Goal: Transaction & Acquisition: Purchase product/service

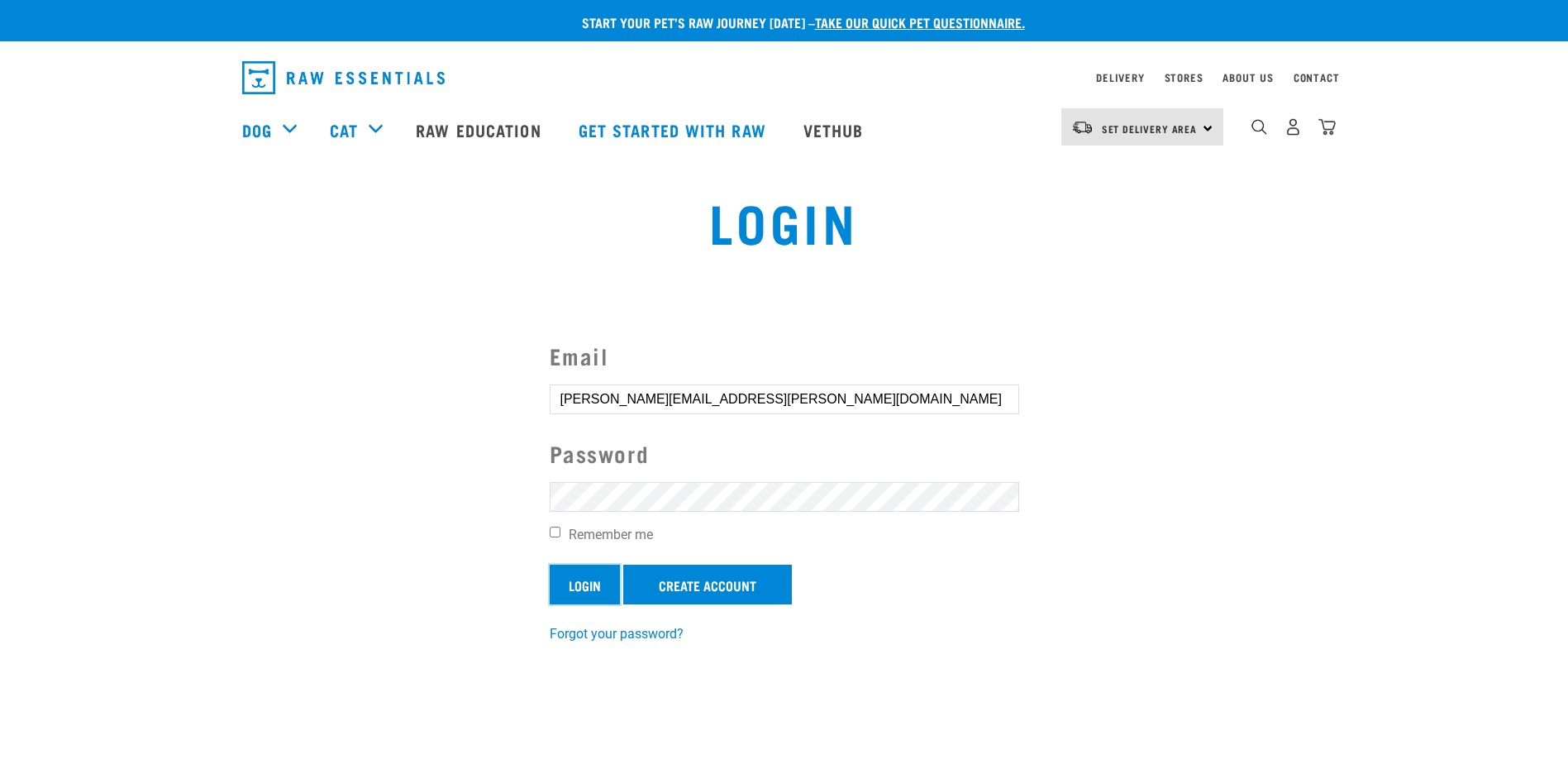
click at [598, 581] on input "Login" at bounding box center [585, 584] width 70 height 39
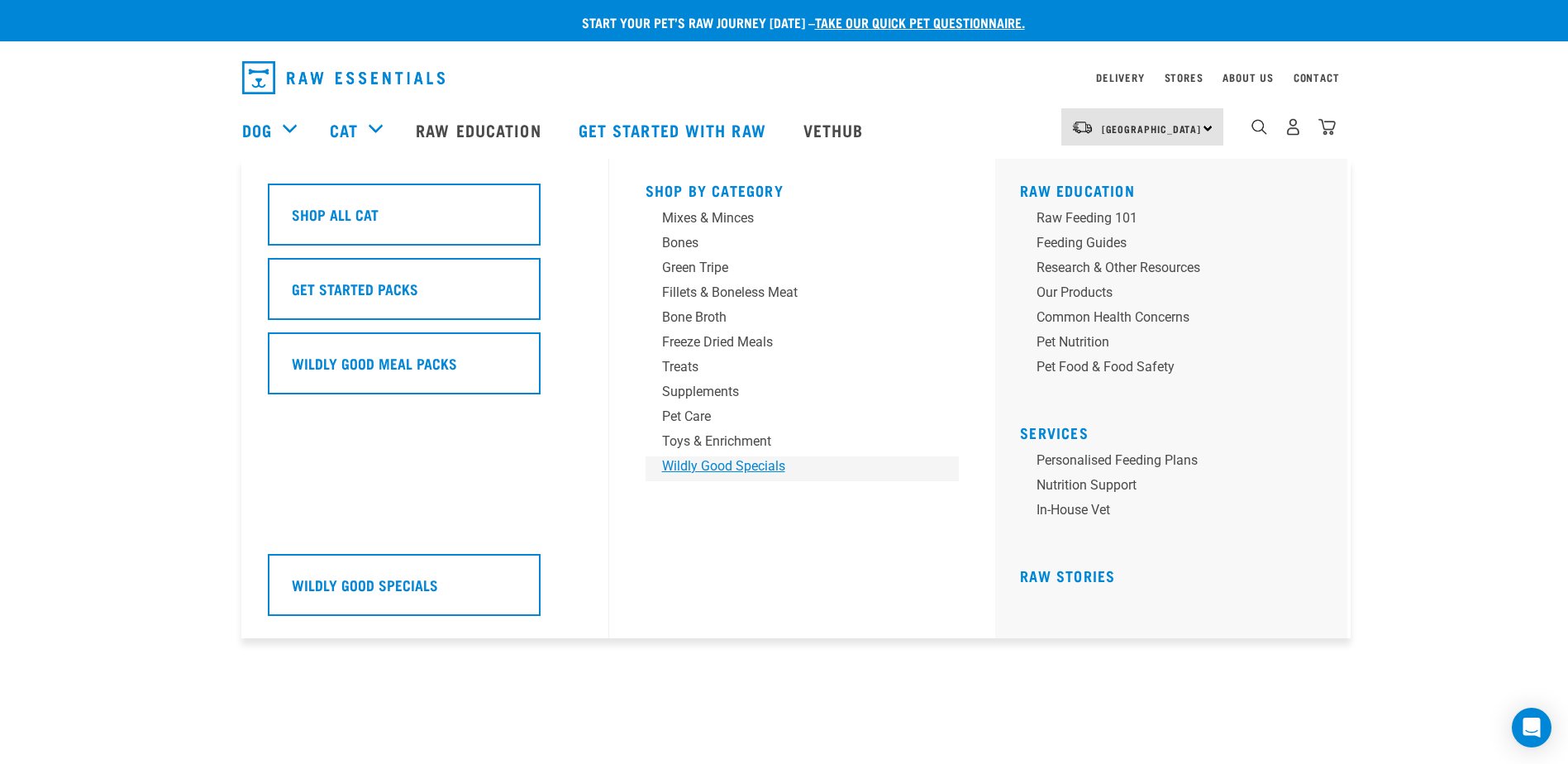
click at [768, 462] on div "Wildly Good Specials" at bounding box center [791, 466] width 258 height 20
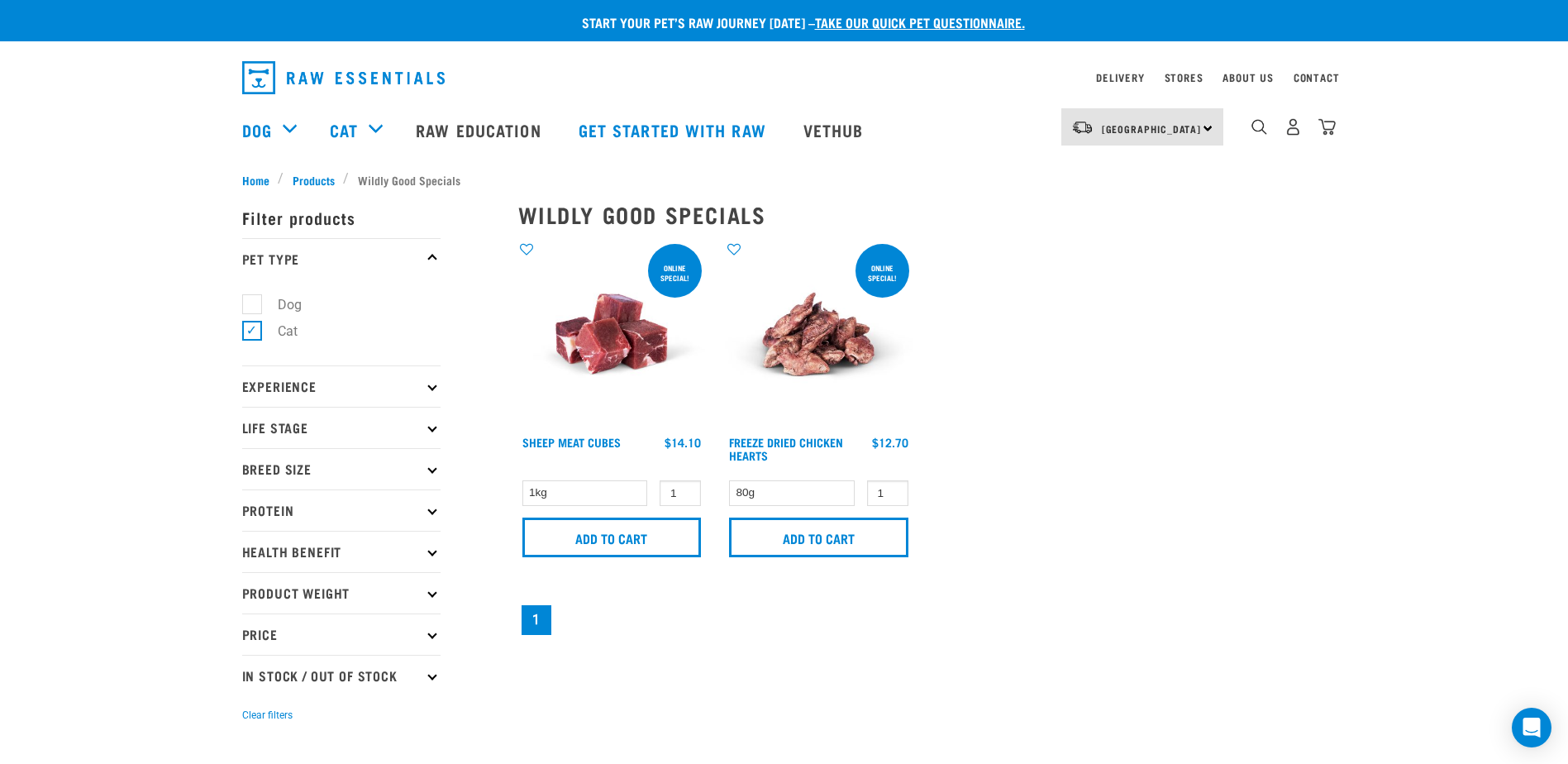
click at [256, 305] on label "Dog" at bounding box center [280, 305] width 57 height 21
click at [253, 305] on input "Dog" at bounding box center [247, 301] width 11 height 11
checkbox input "true"
click at [252, 330] on label "Cat" at bounding box center [278, 330] width 53 height 21
click at [246, 330] on input "Cat" at bounding box center [247, 329] width 11 height 11
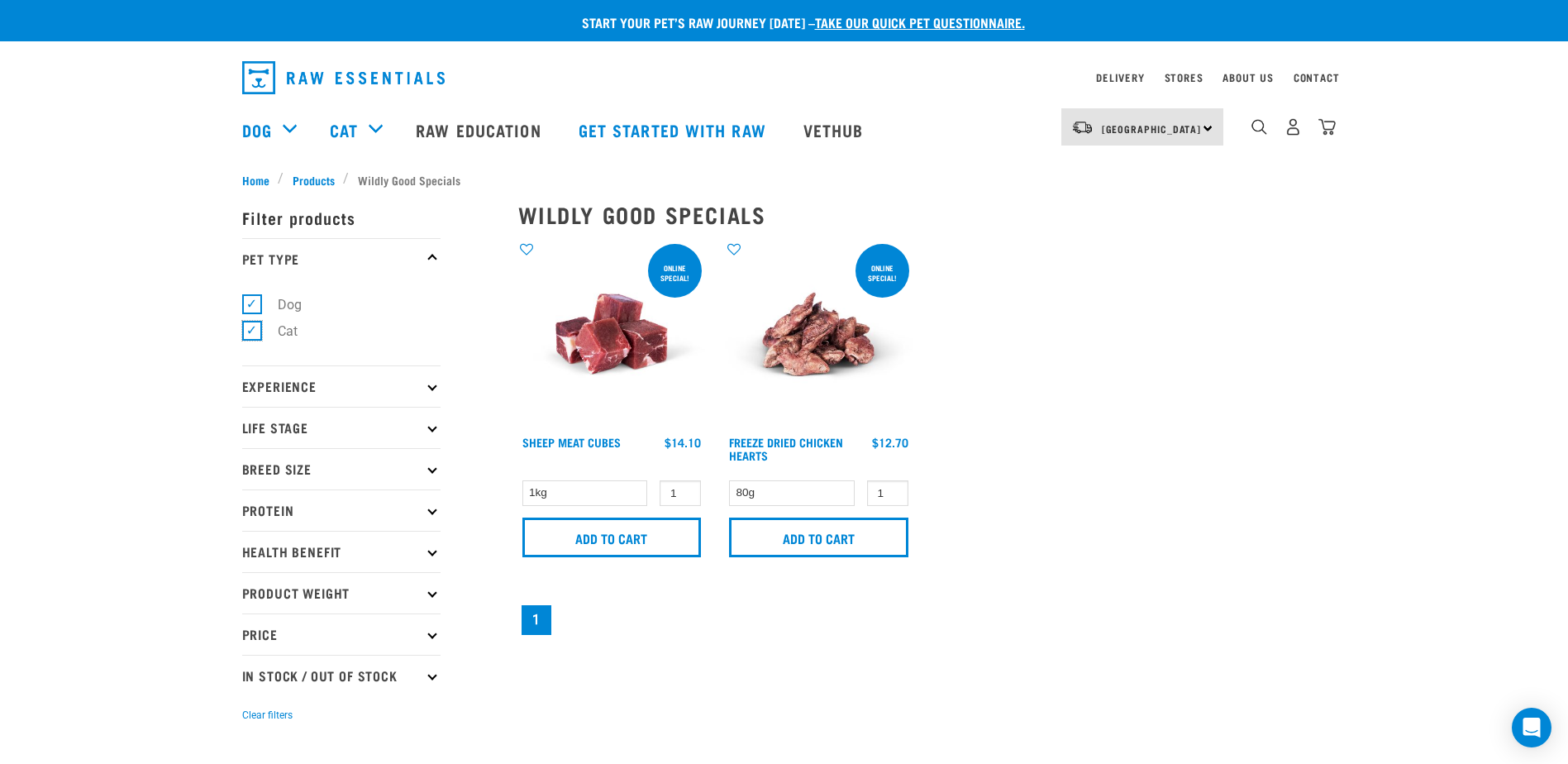
checkbox input "false"
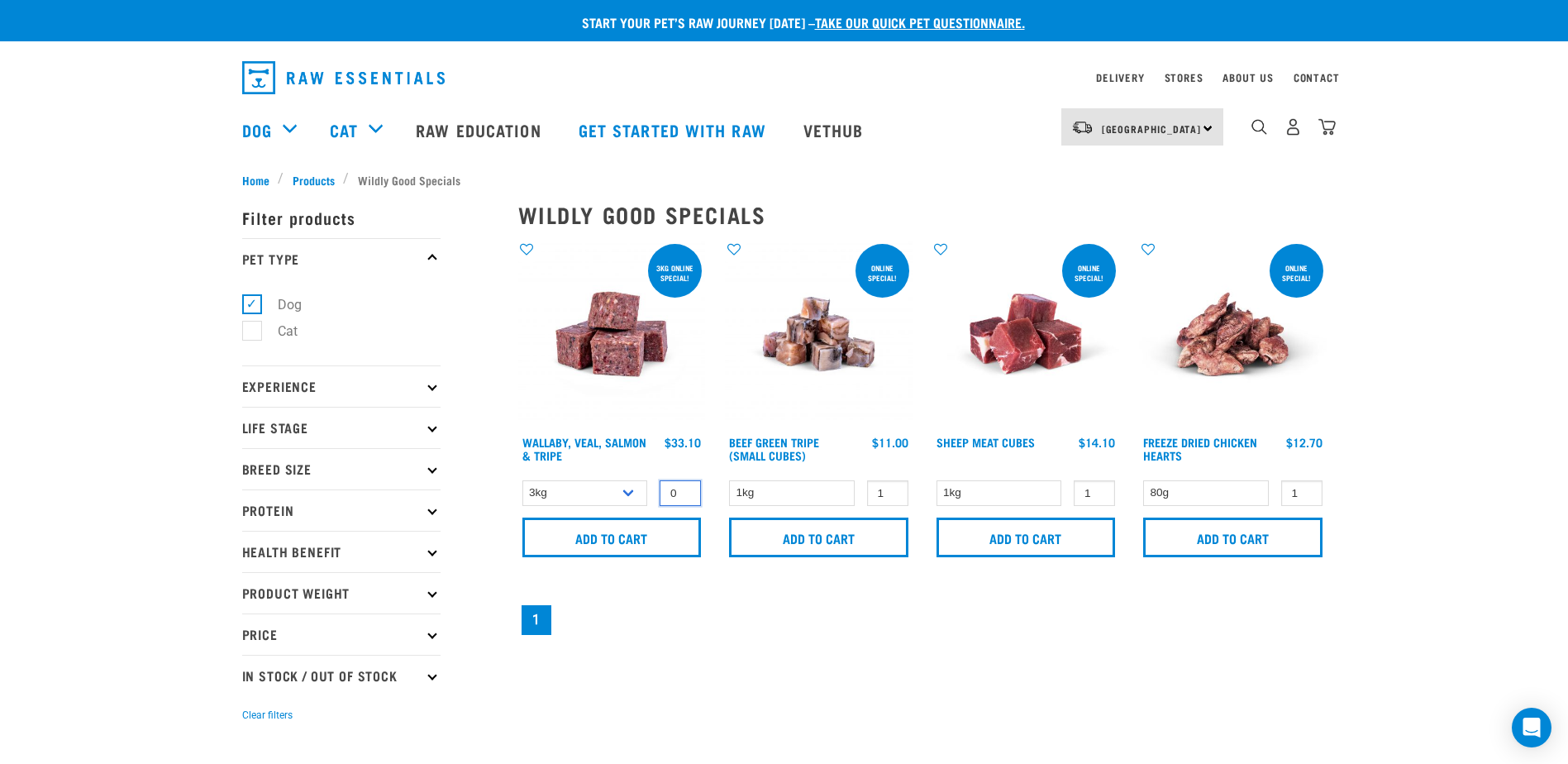
click at [681, 494] on input "0" at bounding box center [680, 493] width 41 height 26
click at [681, 490] on input "1" at bounding box center [680, 493] width 41 height 26
click at [681, 490] on input "2" at bounding box center [680, 493] width 41 height 26
type input "3"
click at [681, 490] on input "3" at bounding box center [680, 493] width 41 height 26
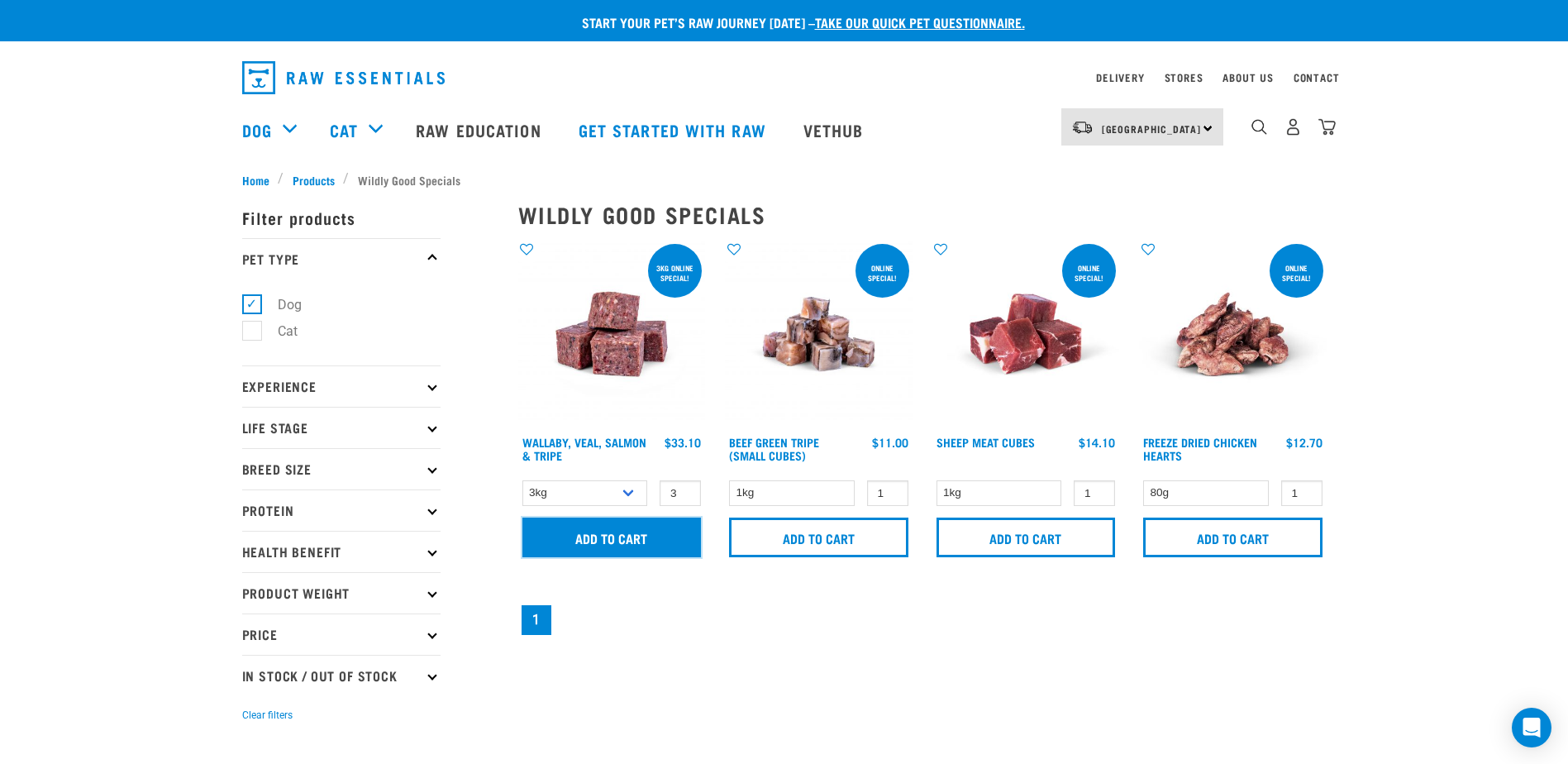
click at [636, 533] on input "Add to cart" at bounding box center [612, 537] width 179 height 39
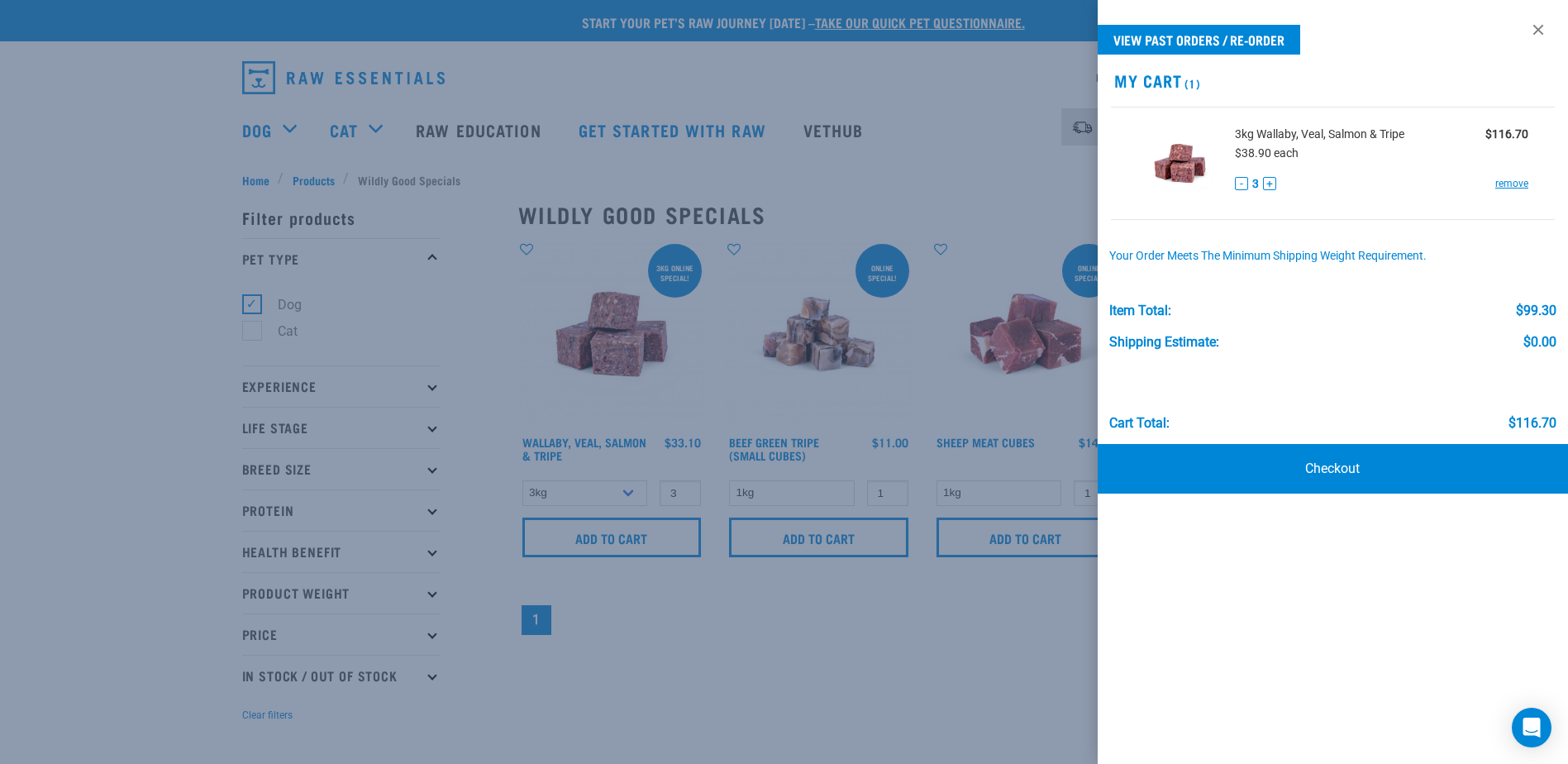
click at [652, 625] on div at bounding box center [784, 382] width 1568 height 764
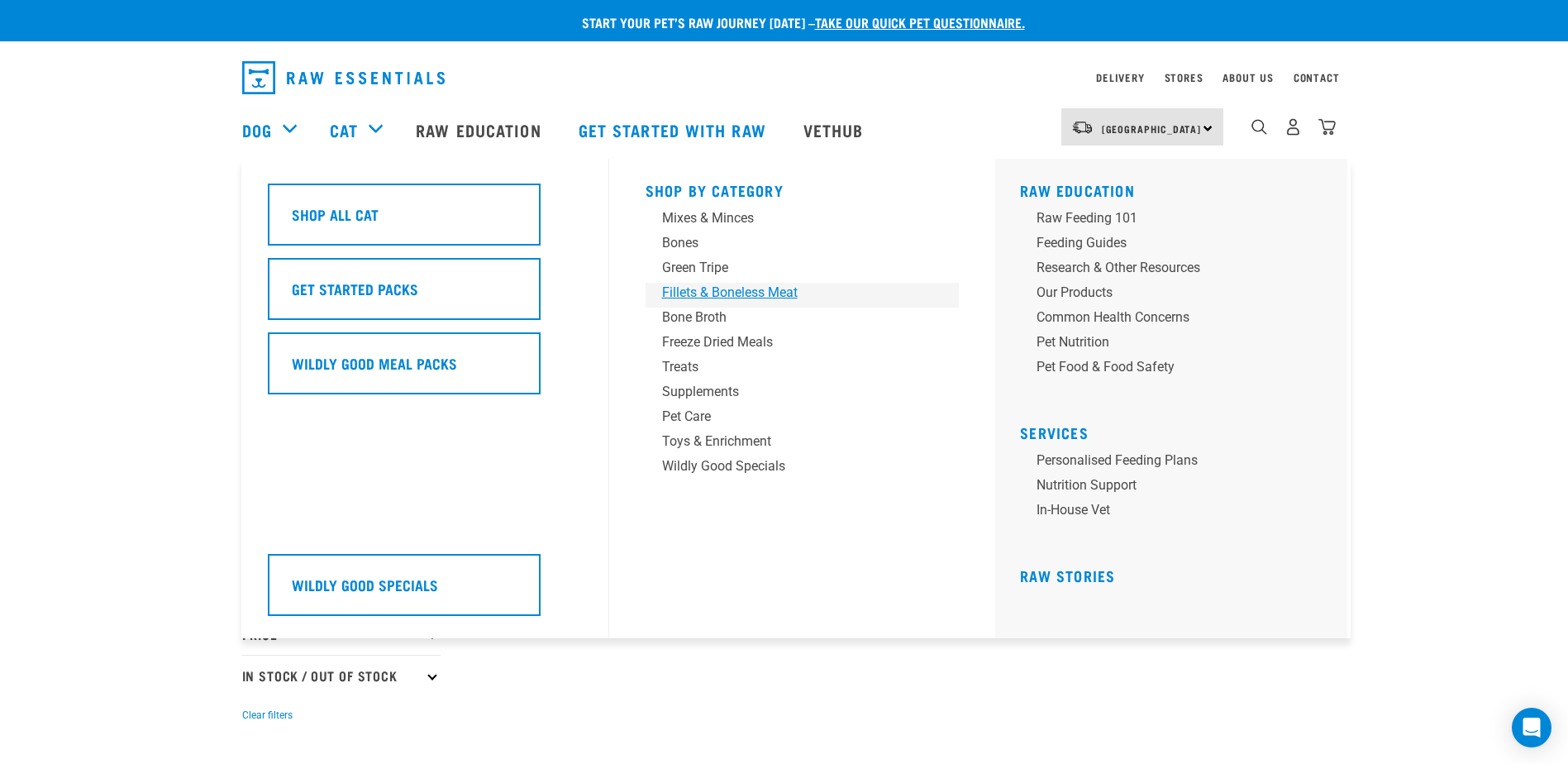
click at [732, 290] on div "Fillets & Boneless Meat" at bounding box center [791, 293] width 258 height 20
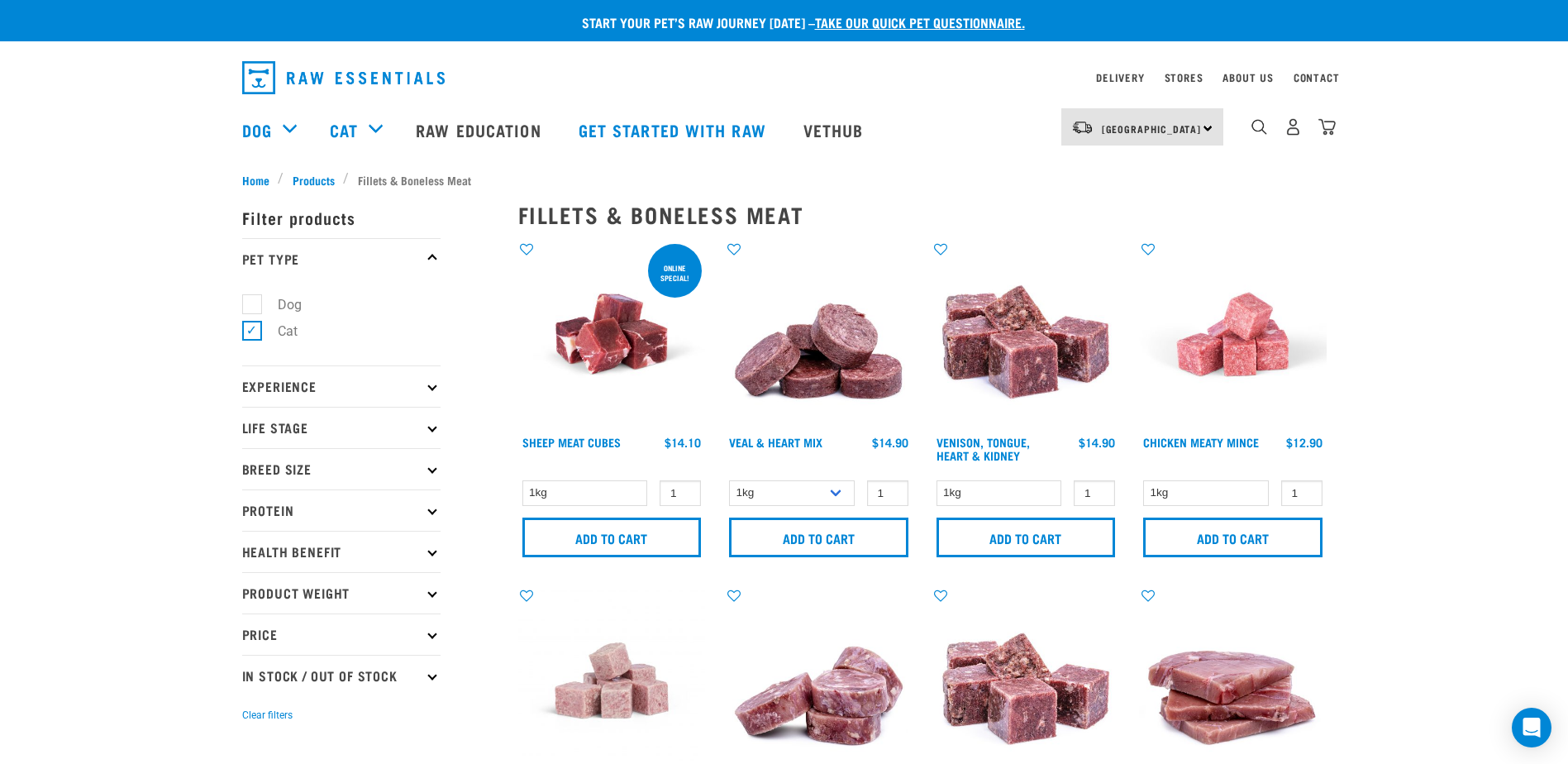
click at [253, 305] on label "Dog" at bounding box center [280, 305] width 57 height 21
click at [253, 305] on input "Dog" at bounding box center [247, 301] width 11 height 11
checkbox input "true"
click at [252, 325] on label "Cat" at bounding box center [278, 330] width 53 height 21
click at [252, 325] on input "Cat" at bounding box center [247, 329] width 11 height 11
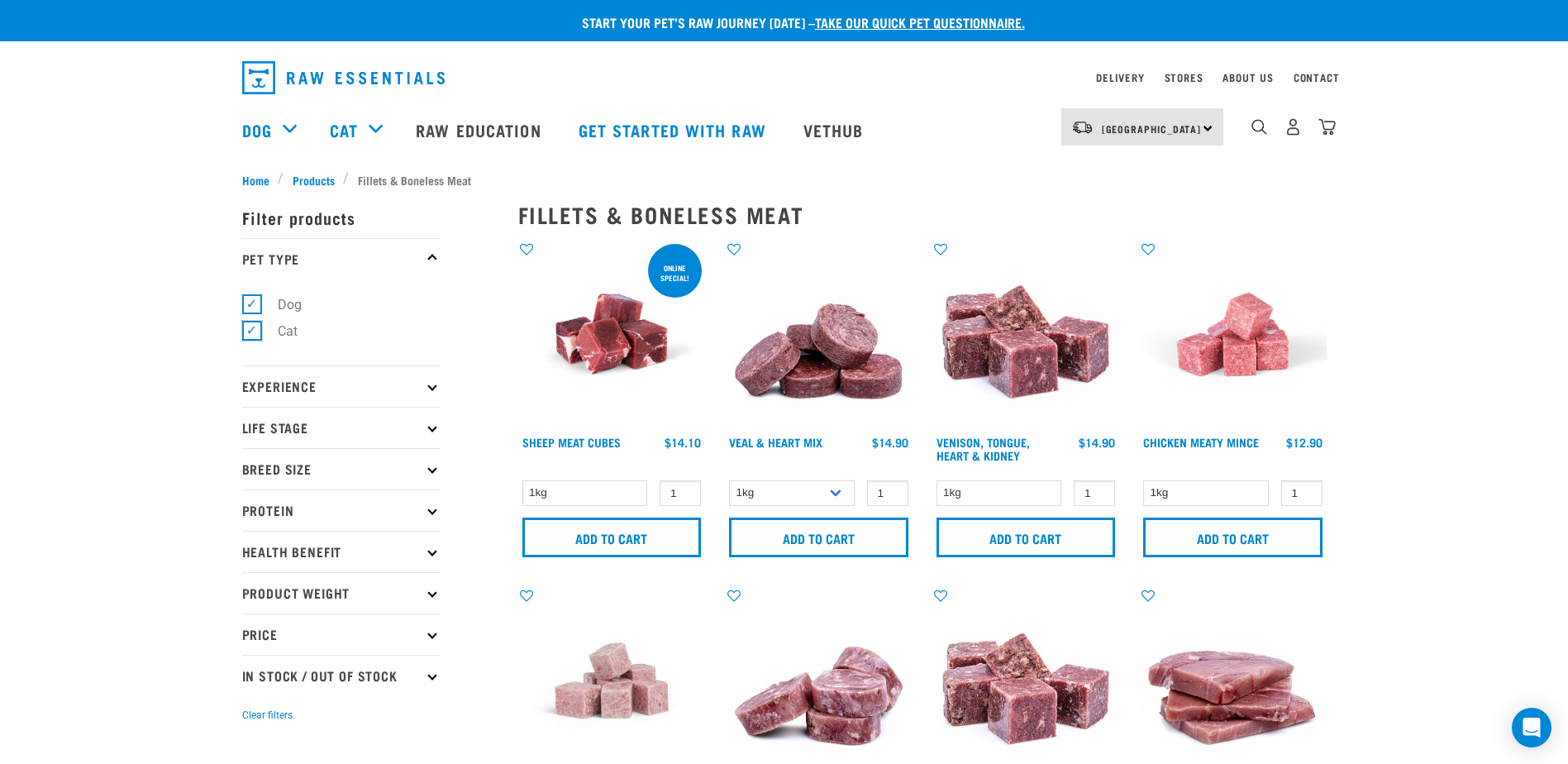
checkbox input "false"
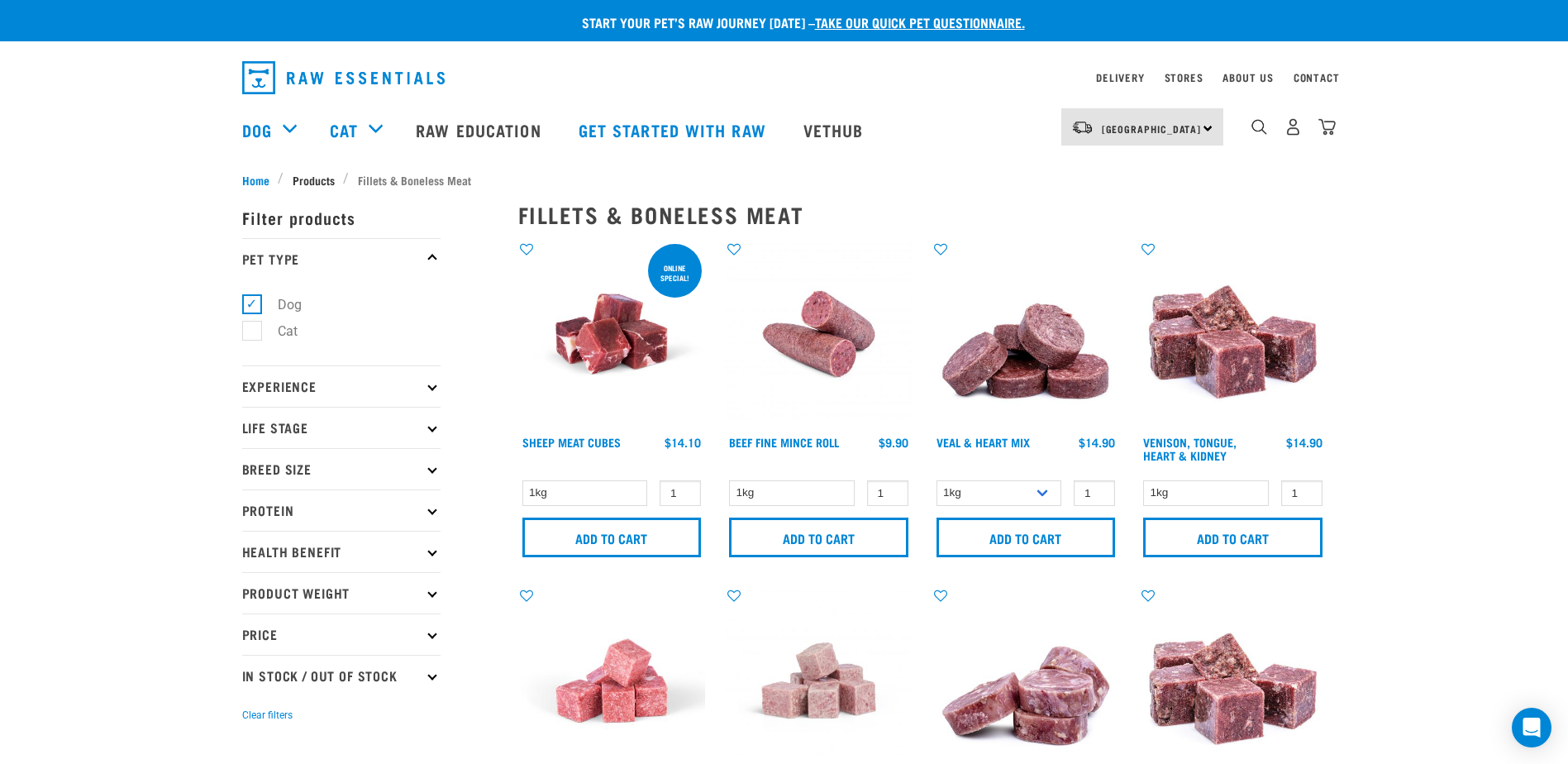
click at [313, 175] on span "Products" at bounding box center [313, 179] width 42 height 17
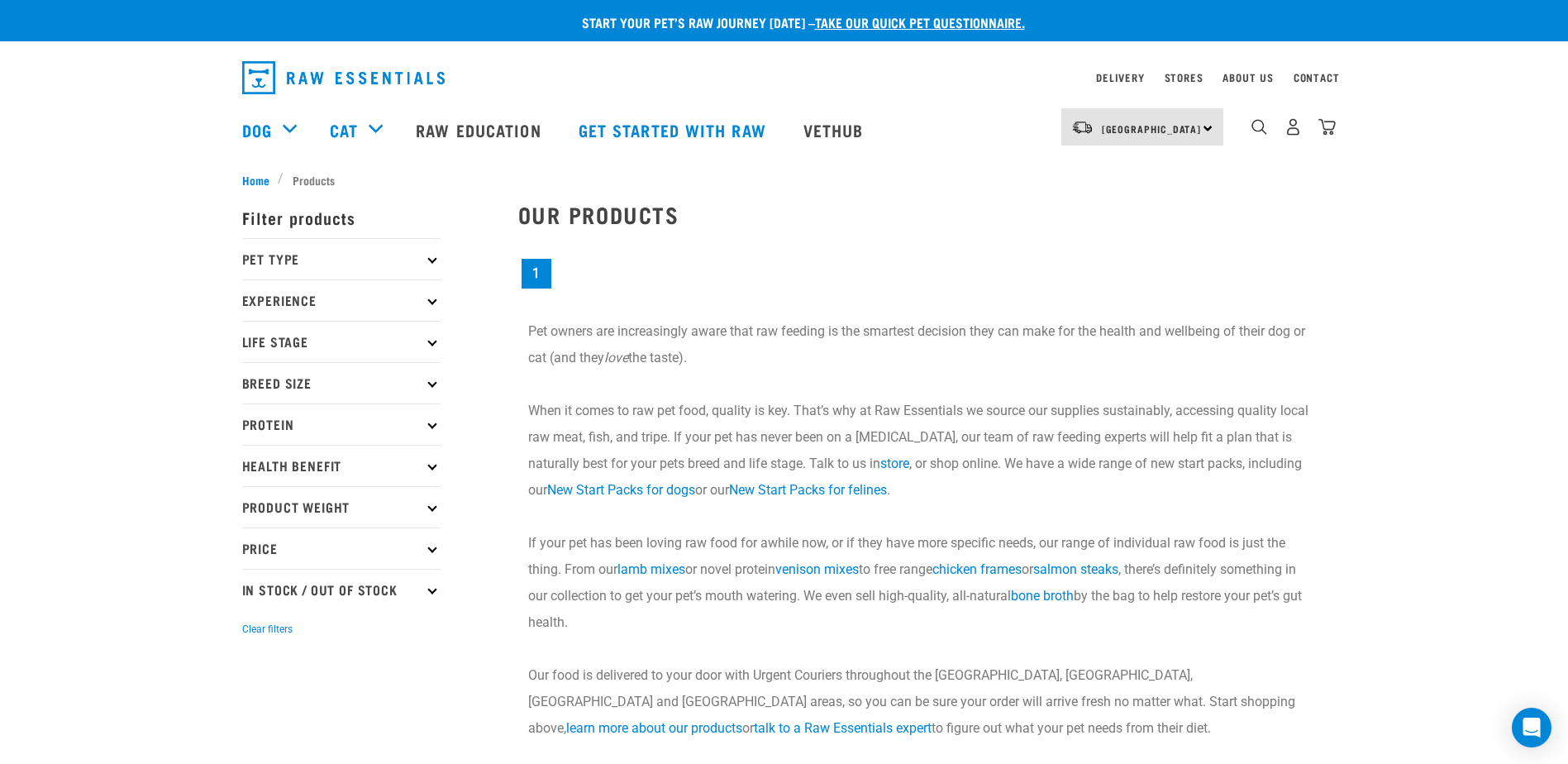
click at [431, 382] on icon at bounding box center [432, 383] width 9 height 9
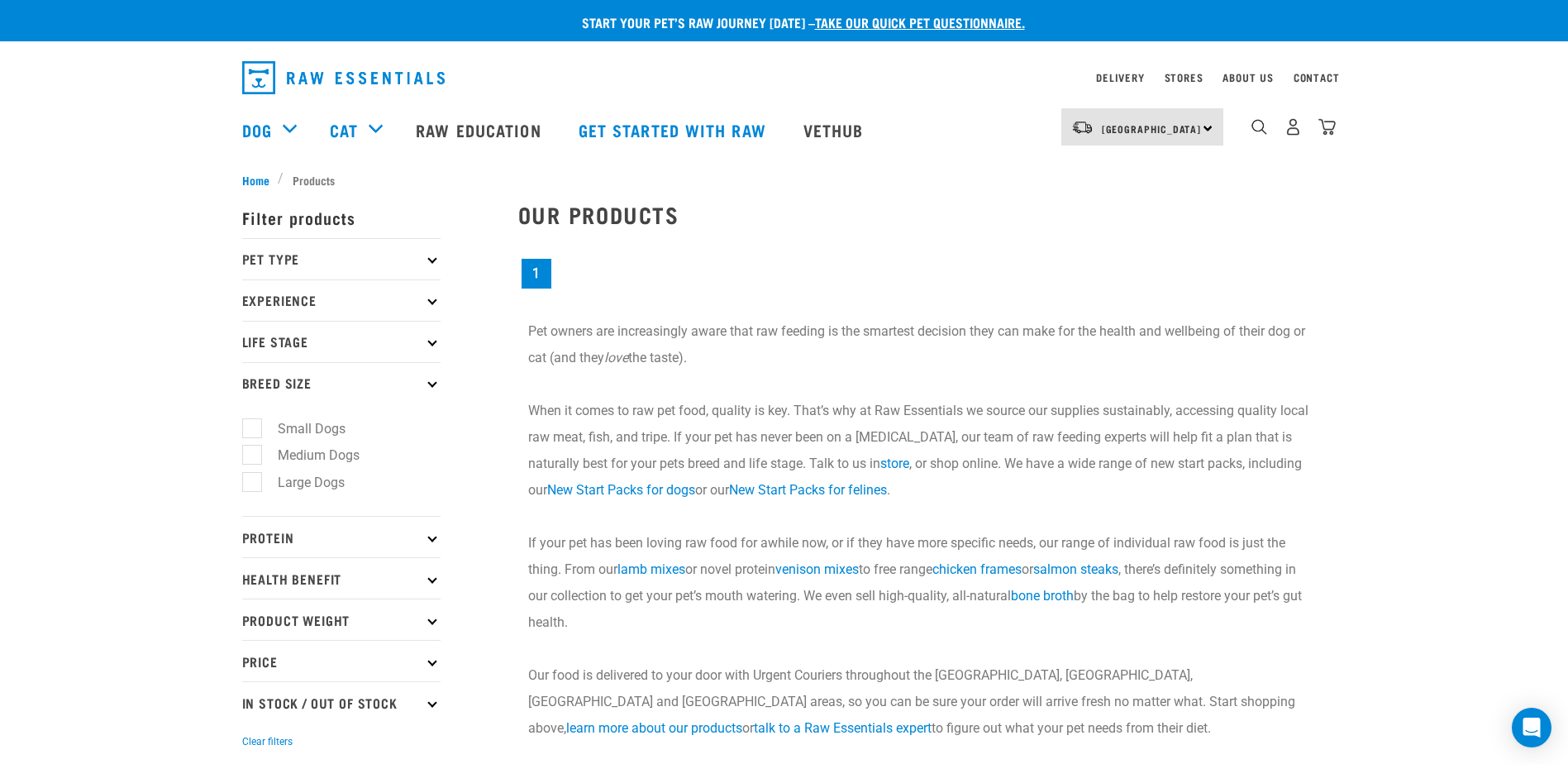
click at [240, 481] on div "× Filter products Pet Type Dog Cat Experience New Raw Feeder Experienced Raw Fe…" at bounding box center [370, 477] width 276 height 598
click at [254, 484] on label "Large Dogs" at bounding box center [302, 482] width 100 height 21
click at [253, 484] on input "Large Dogs" at bounding box center [247, 480] width 11 height 11
checkbox input "true"
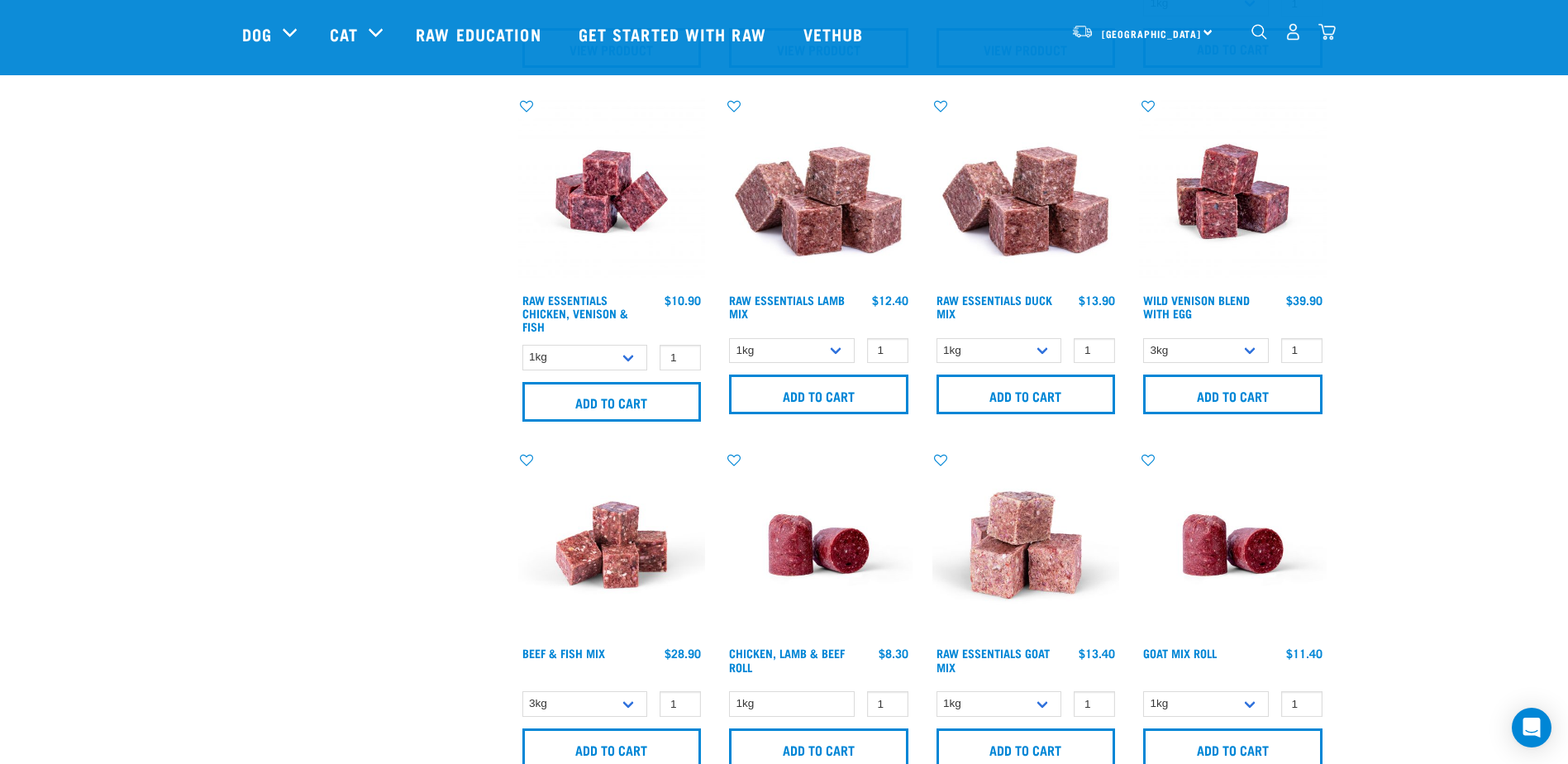
scroll to position [744, 0]
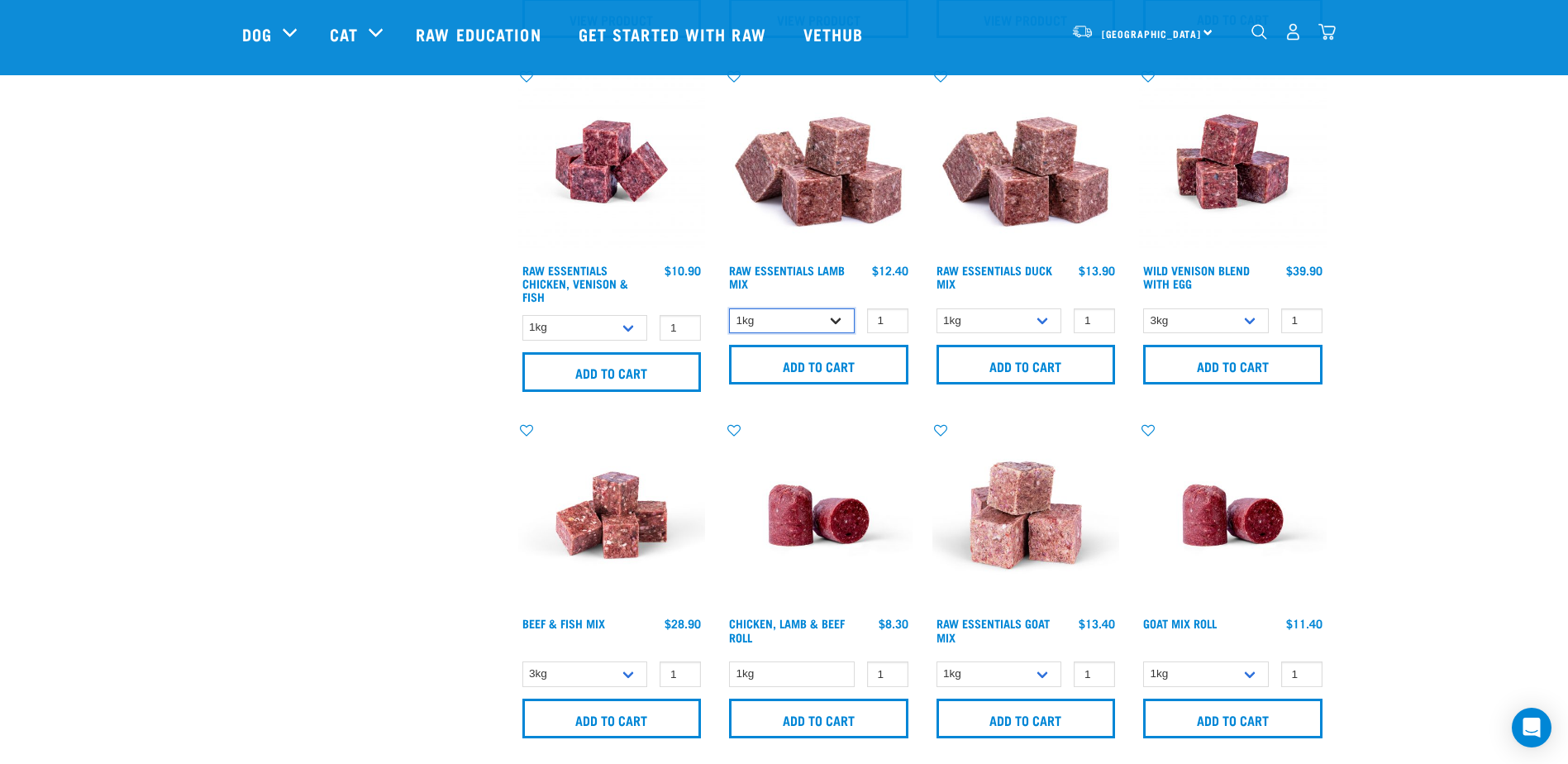
click at [840, 316] on select "1kg 3kg Bulk (10kg)" at bounding box center [792, 321] width 125 height 26
select select "24"
click at [729, 308] on select "1kg 3kg Bulk (10kg)" at bounding box center [792, 321] width 125 height 26
click at [623, 326] on select "1kg 3kg" at bounding box center [585, 328] width 125 height 26
select select "28665"
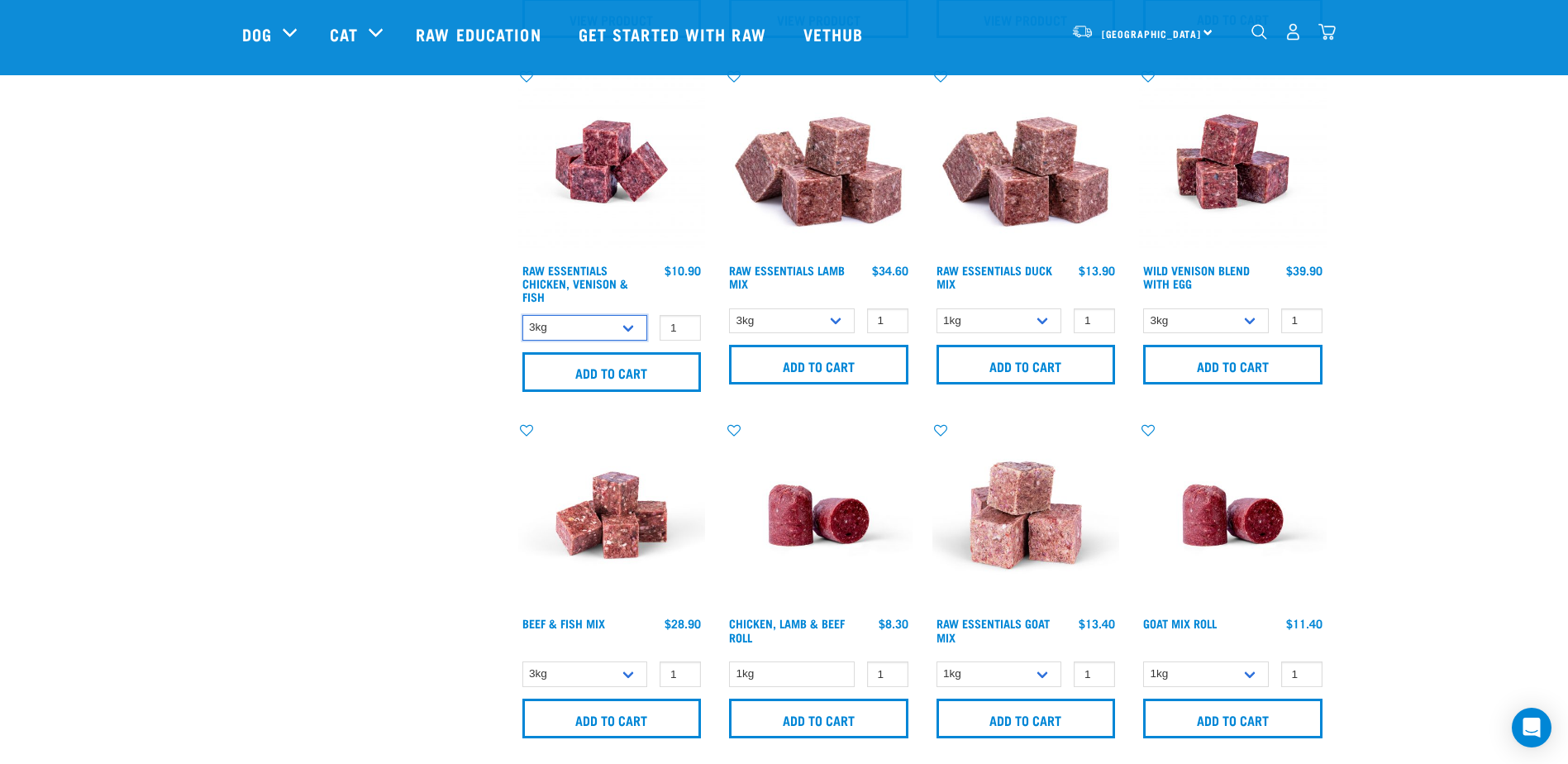
click at [522, 315] on select "1kg 3kg" at bounding box center [585, 328] width 125 height 26
click at [561, 373] on input "Add to cart" at bounding box center [612, 372] width 179 height 39
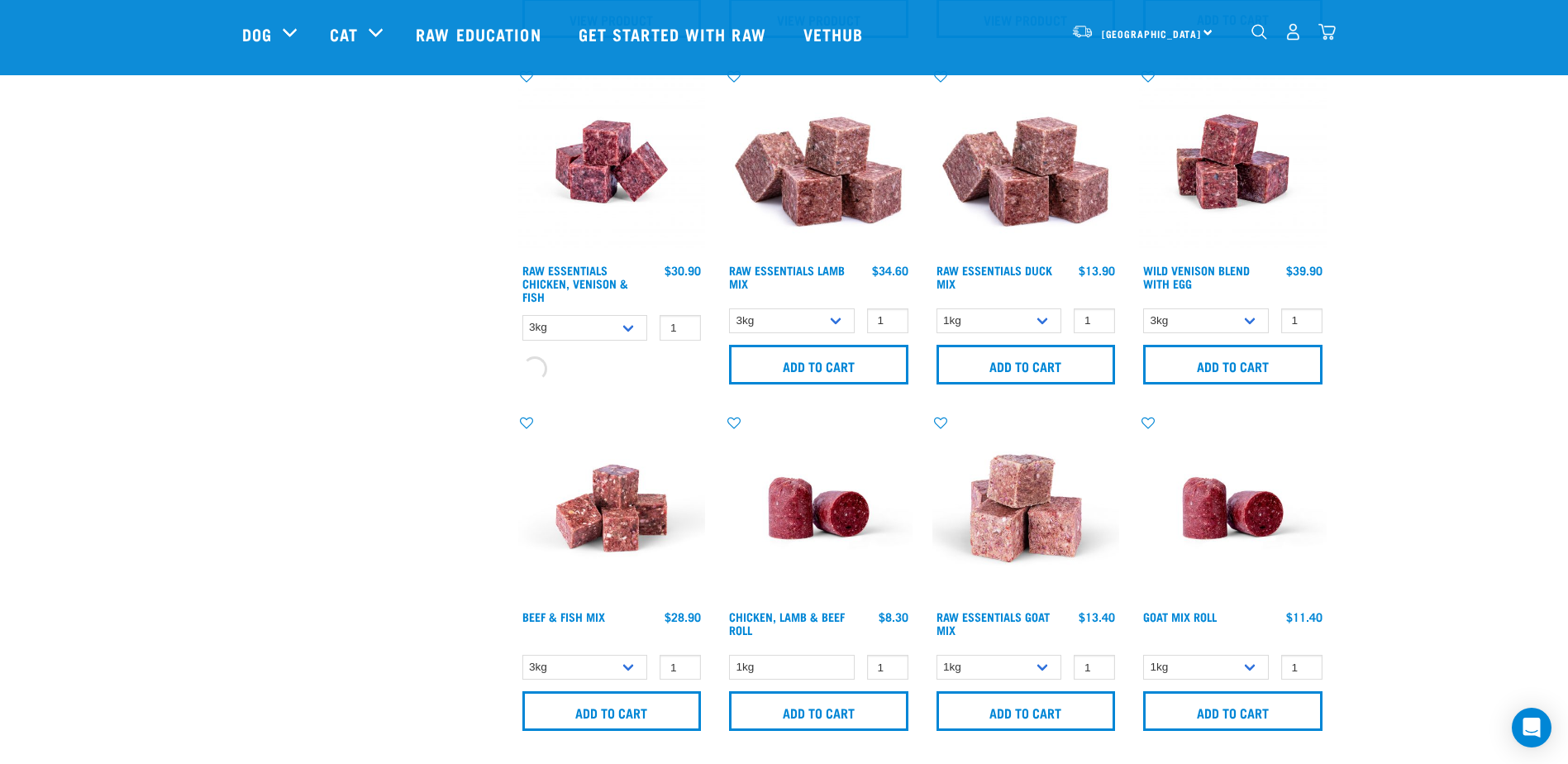
click at [561, 373] on div "Add to cart" at bounding box center [612, 366] width 187 height 32
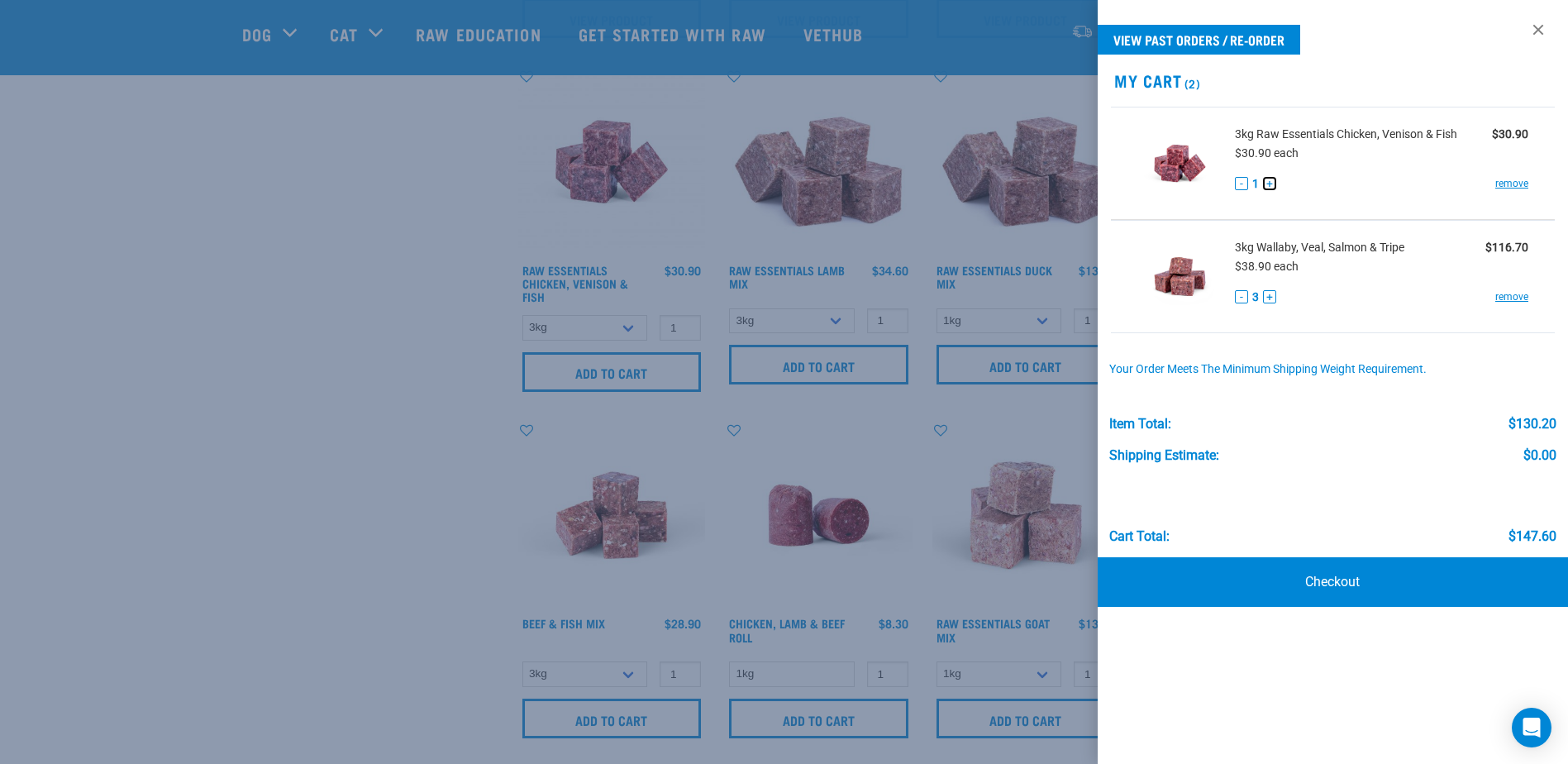
click at [1272, 185] on button "+" at bounding box center [1269, 183] width 13 height 13
click at [295, 419] on div at bounding box center [784, 382] width 1568 height 764
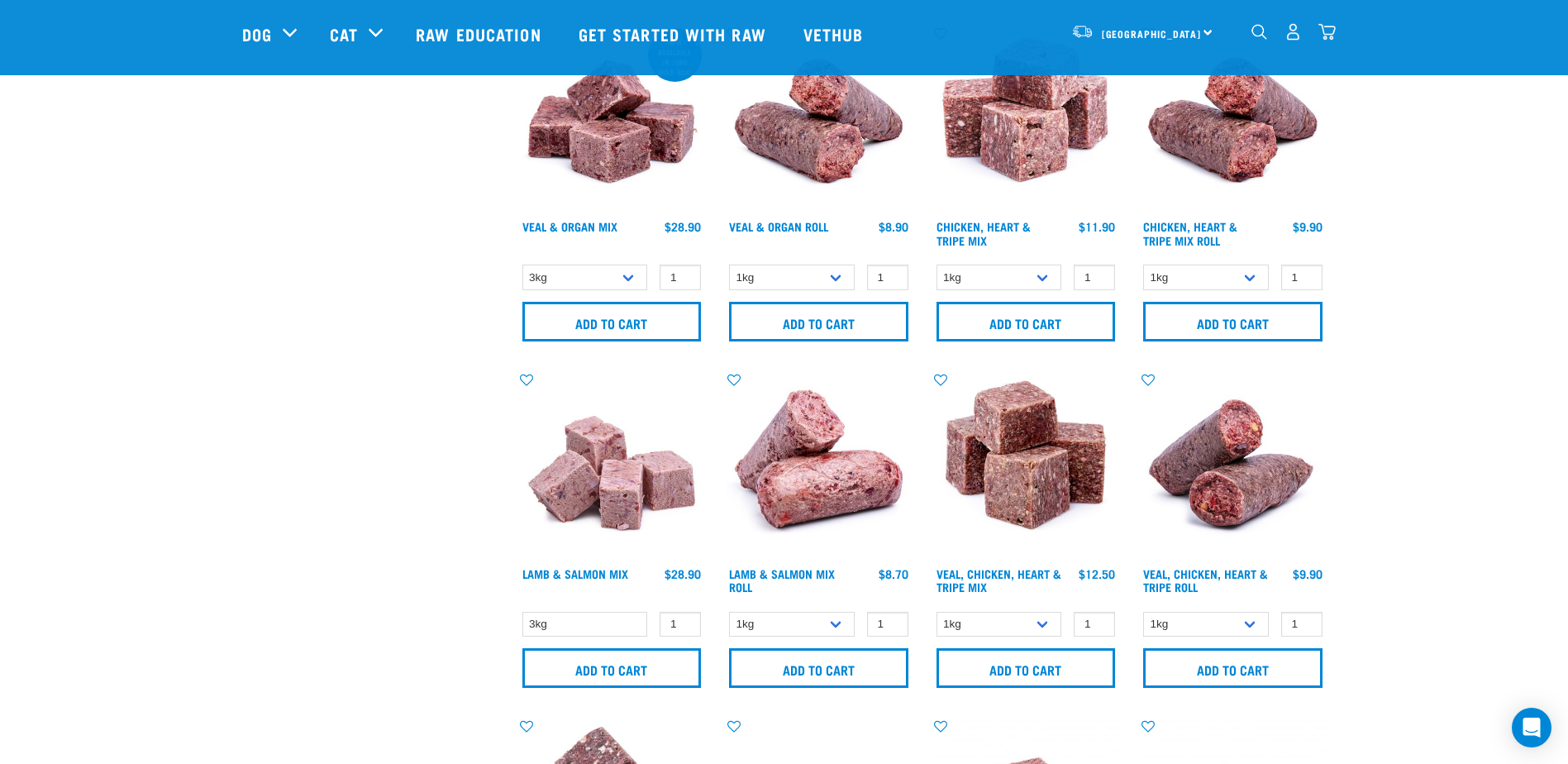
scroll to position [1488, 0]
click at [1043, 274] on select "1kg 3kg" at bounding box center [999, 276] width 125 height 26
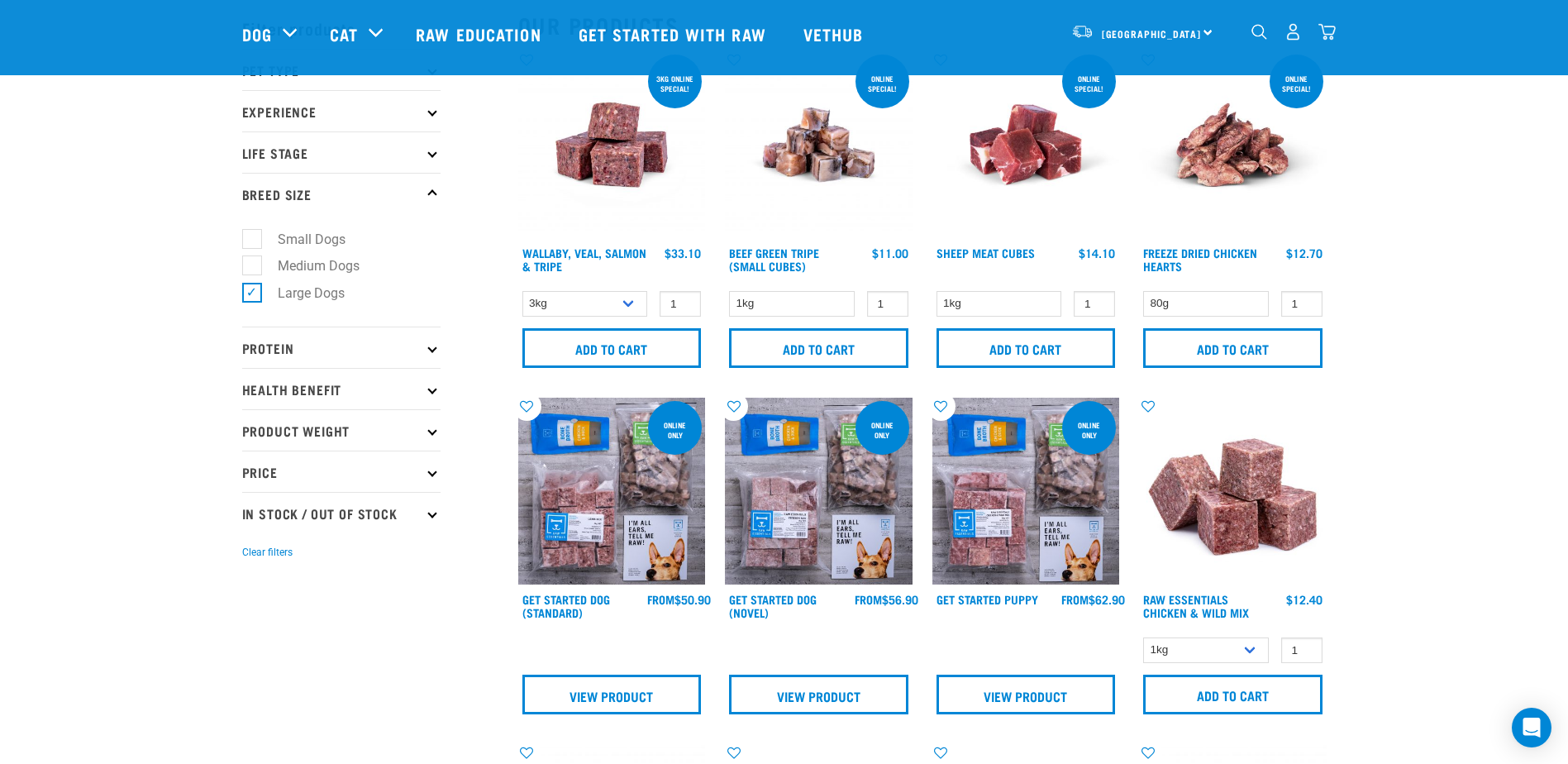
scroll to position [0, 0]
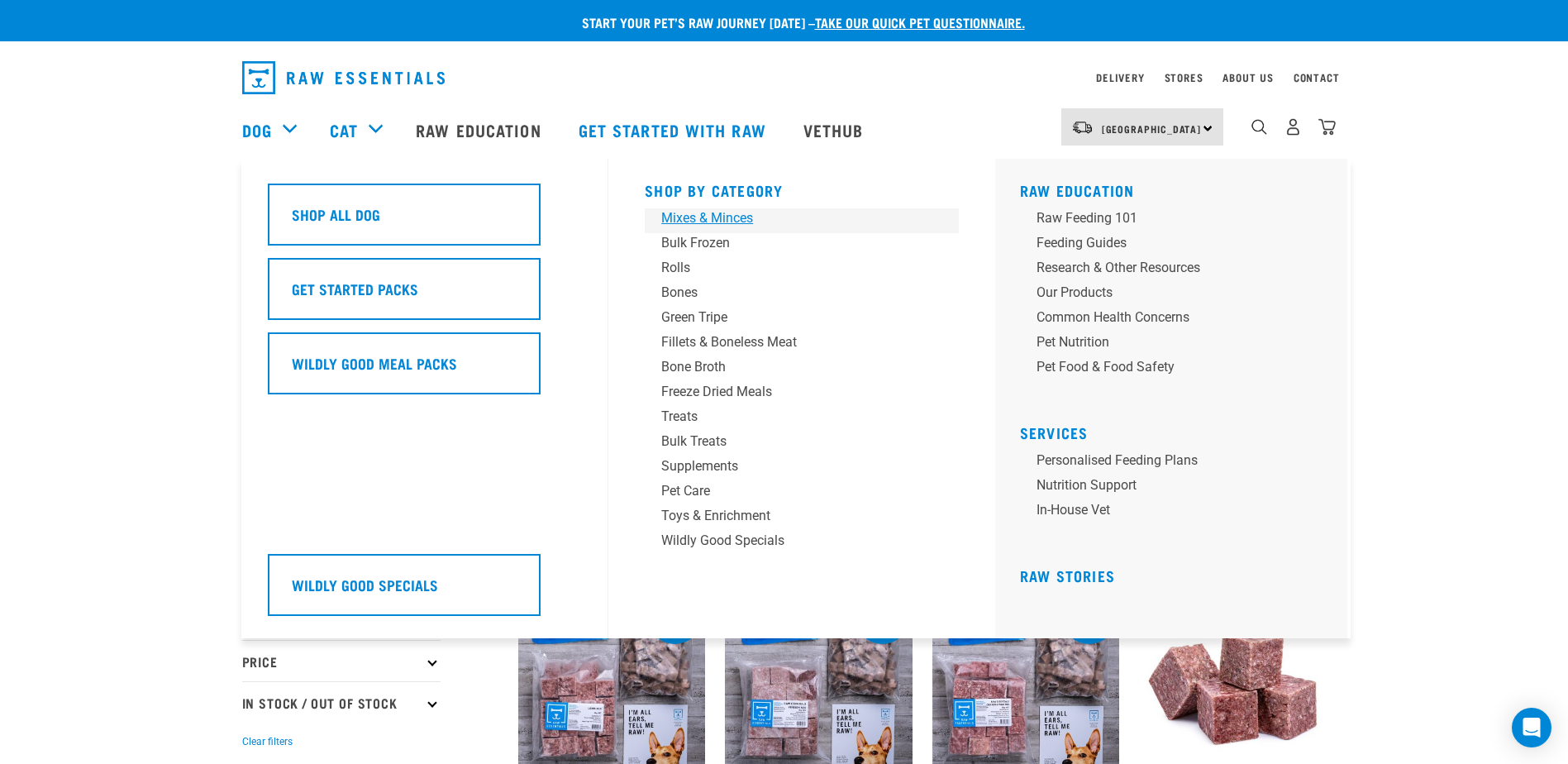
click at [737, 217] on div "Mixes & Minces" at bounding box center [790, 219] width 258 height 20
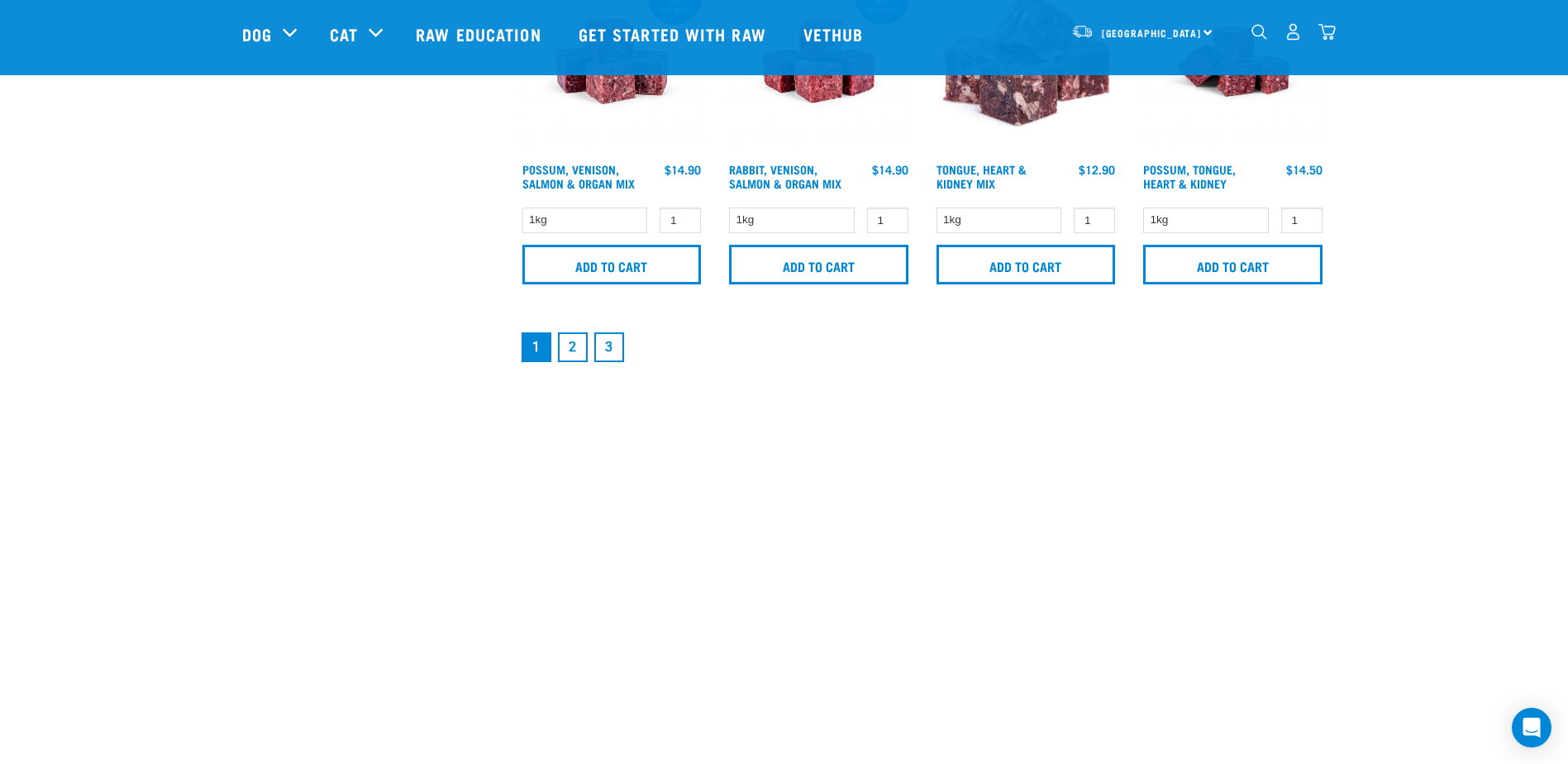
scroll to position [2645, 0]
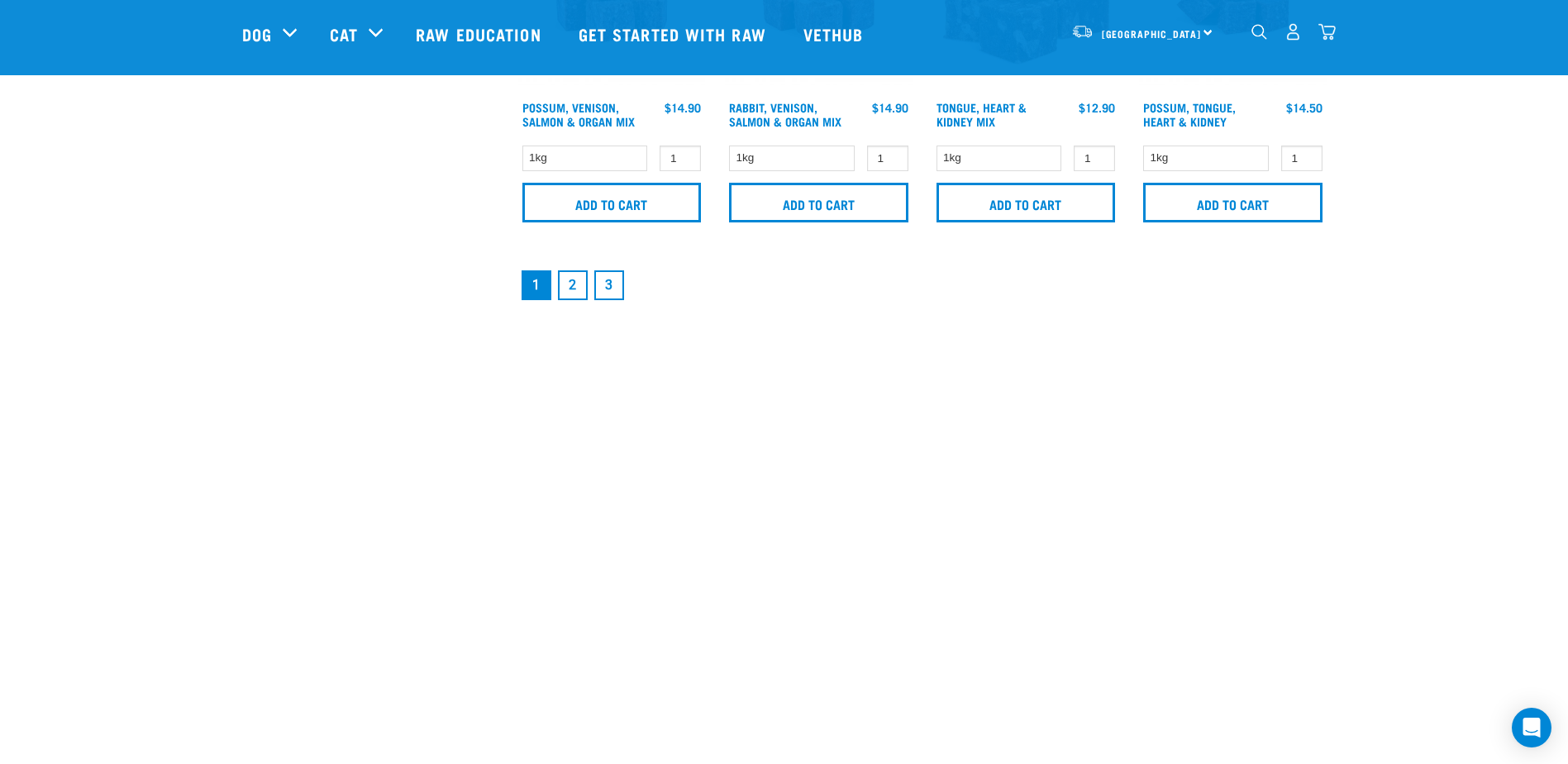
click at [583, 288] on link "2" at bounding box center [572, 285] width 30 height 30
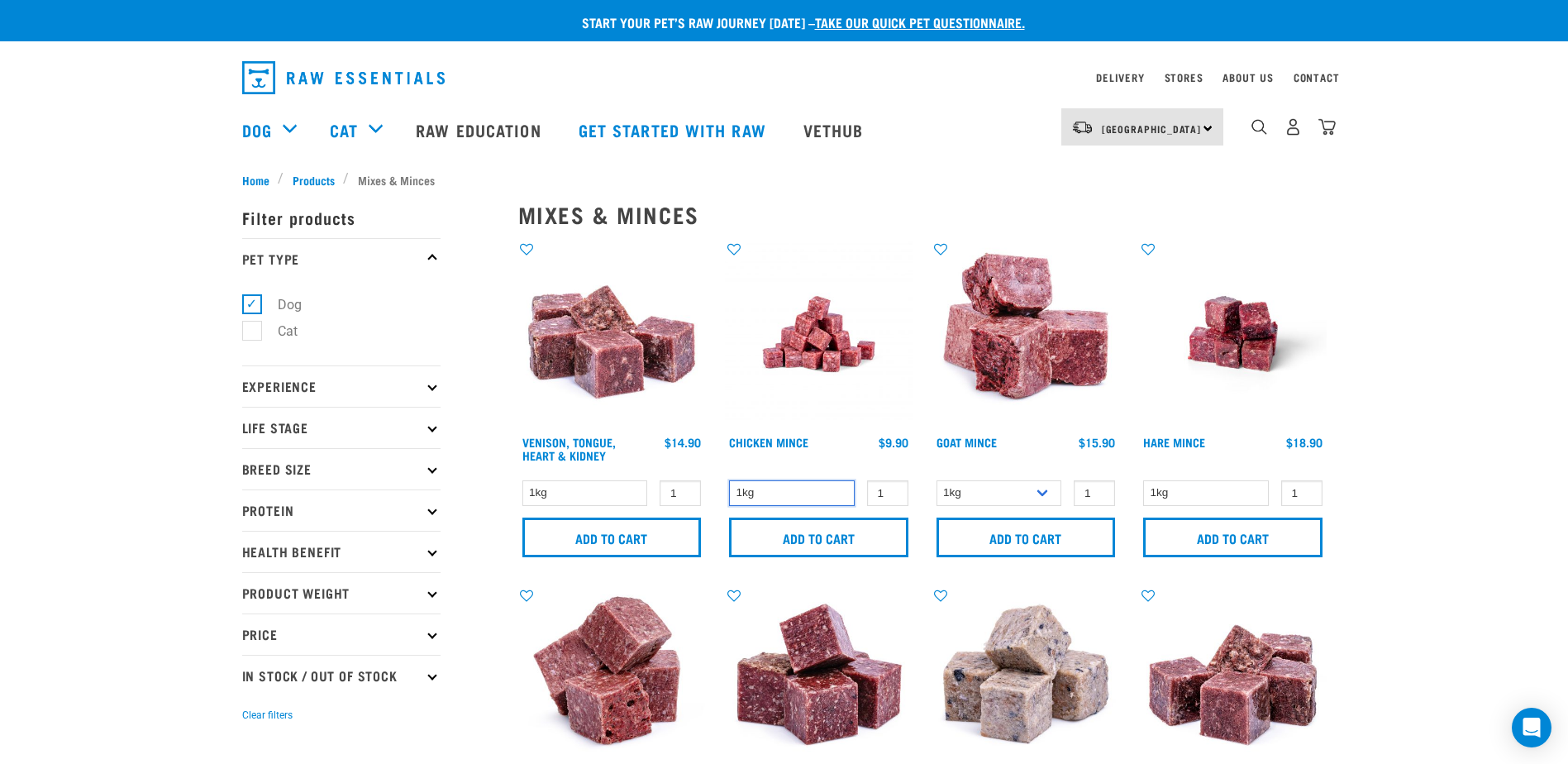
click at [793, 490] on select "1kg" at bounding box center [792, 493] width 125 height 26
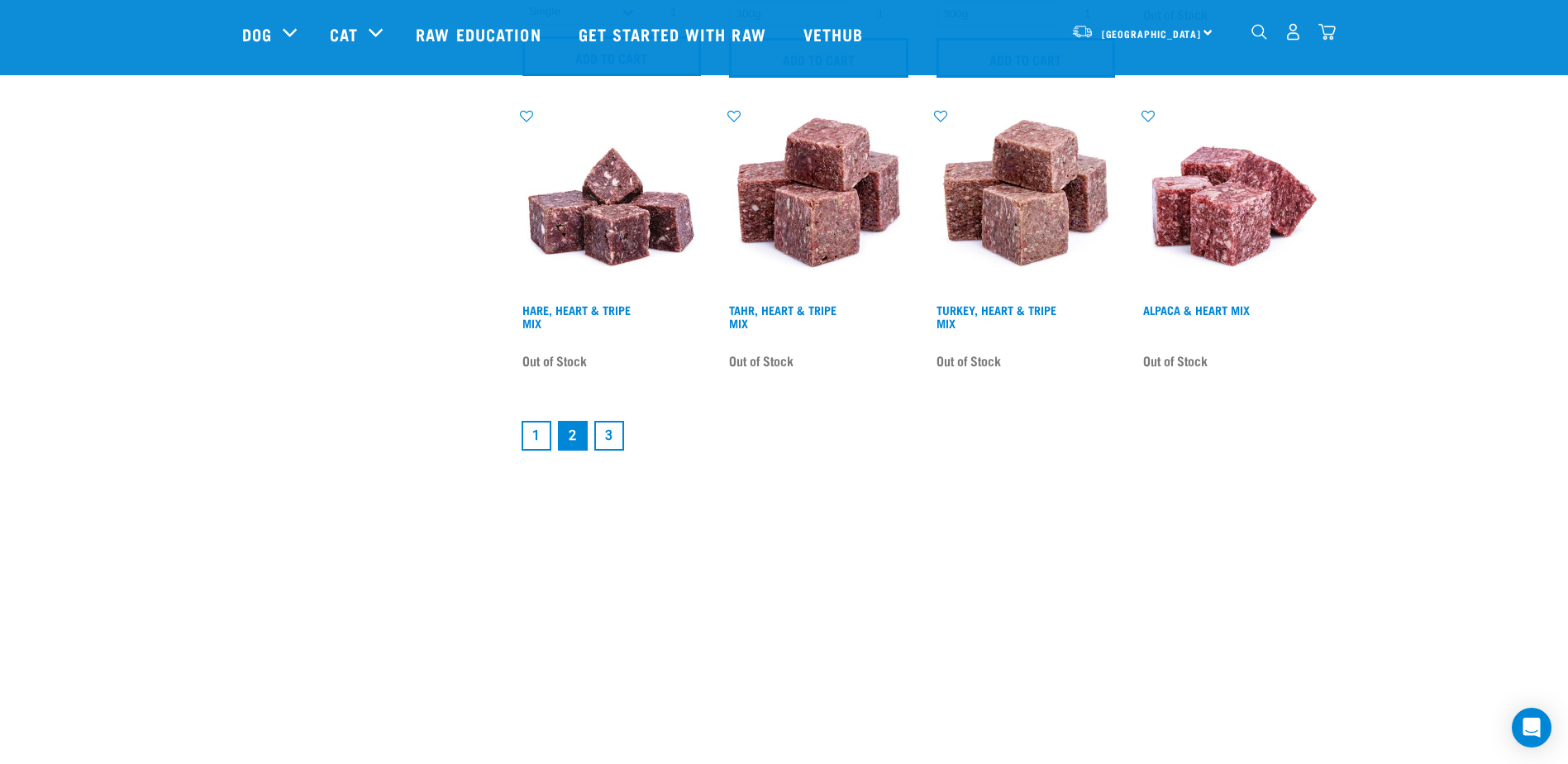
scroll to position [2479, 0]
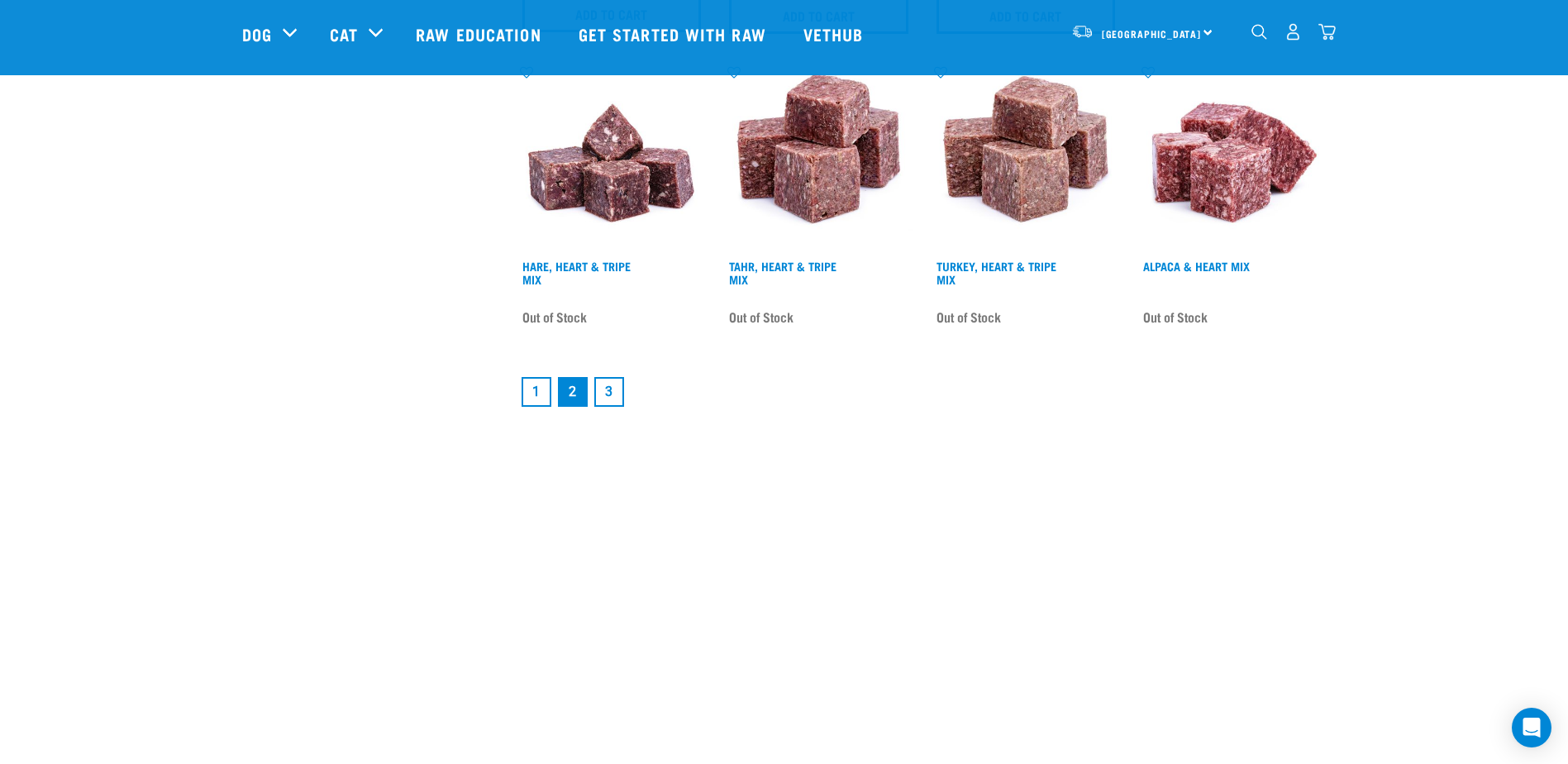
click at [613, 390] on link "3" at bounding box center [608, 391] width 30 height 30
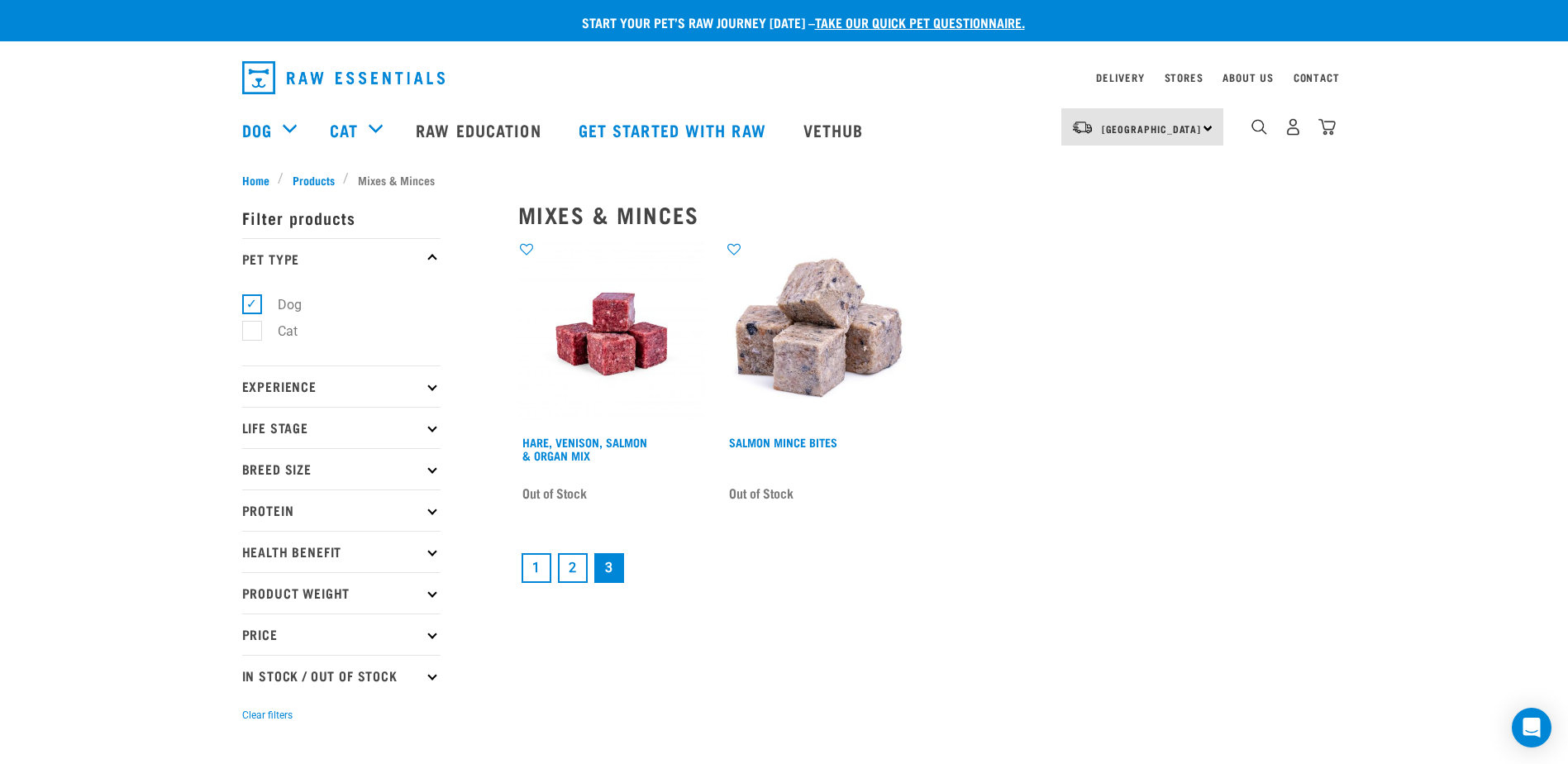
click at [528, 563] on link "1" at bounding box center [536, 567] width 30 height 30
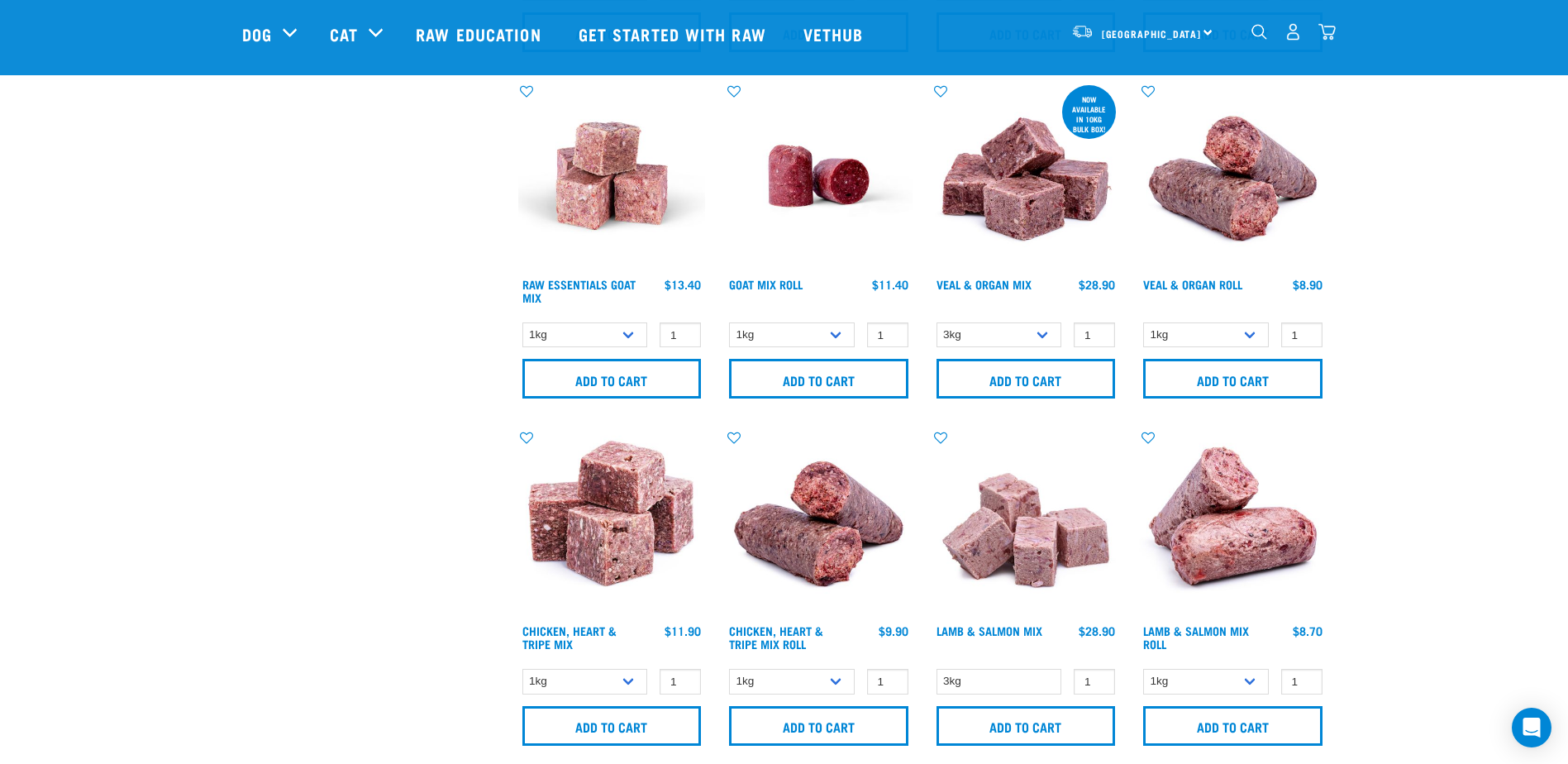
scroll to position [827, 0]
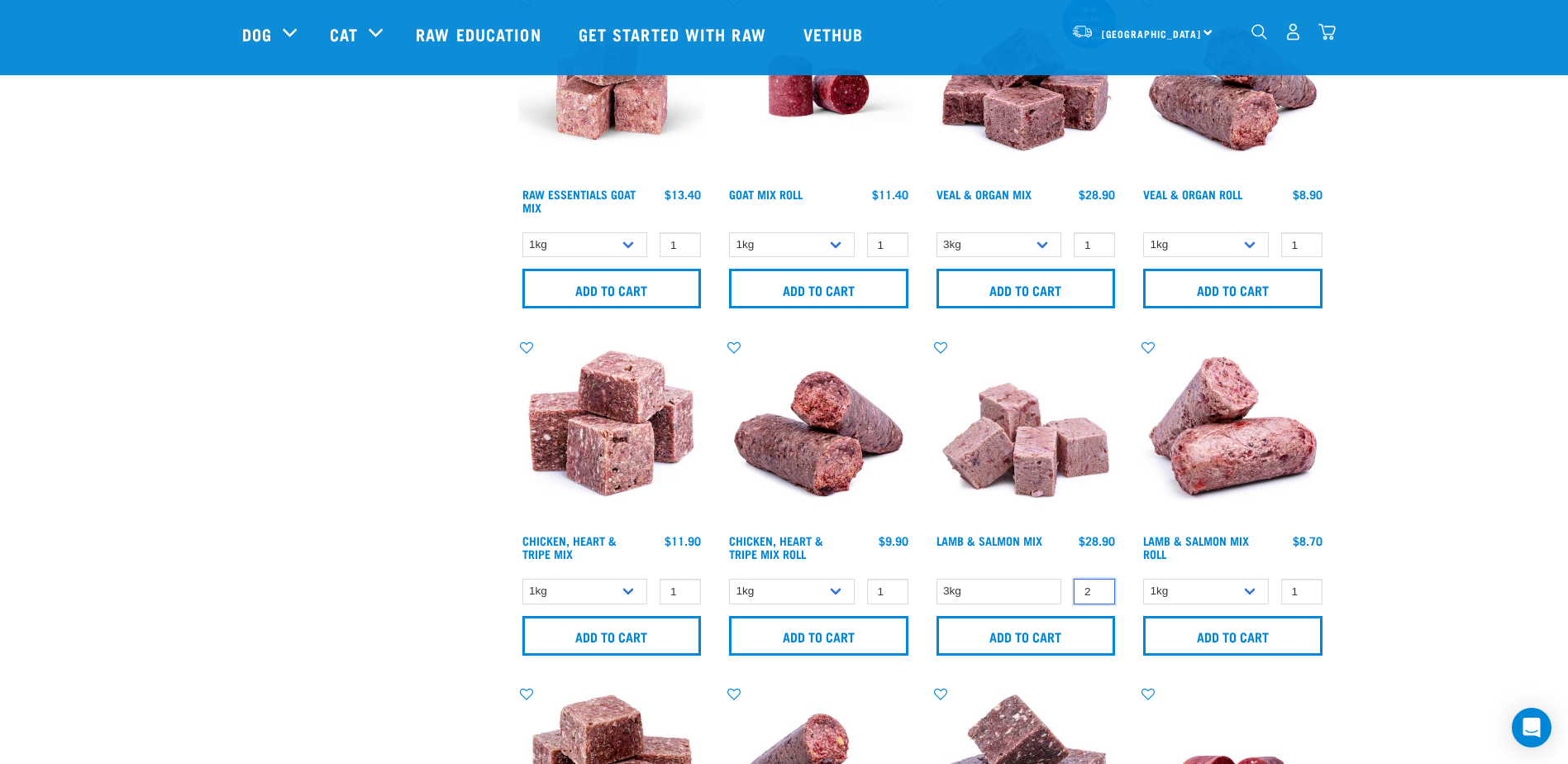
click at [1098, 587] on input "2" at bounding box center [1094, 591] width 41 height 26
type input "3"
click at [1101, 586] on input "3" at bounding box center [1094, 591] width 41 height 26
click at [1018, 634] on input "Add to cart" at bounding box center [1026, 635] width 179 height 39
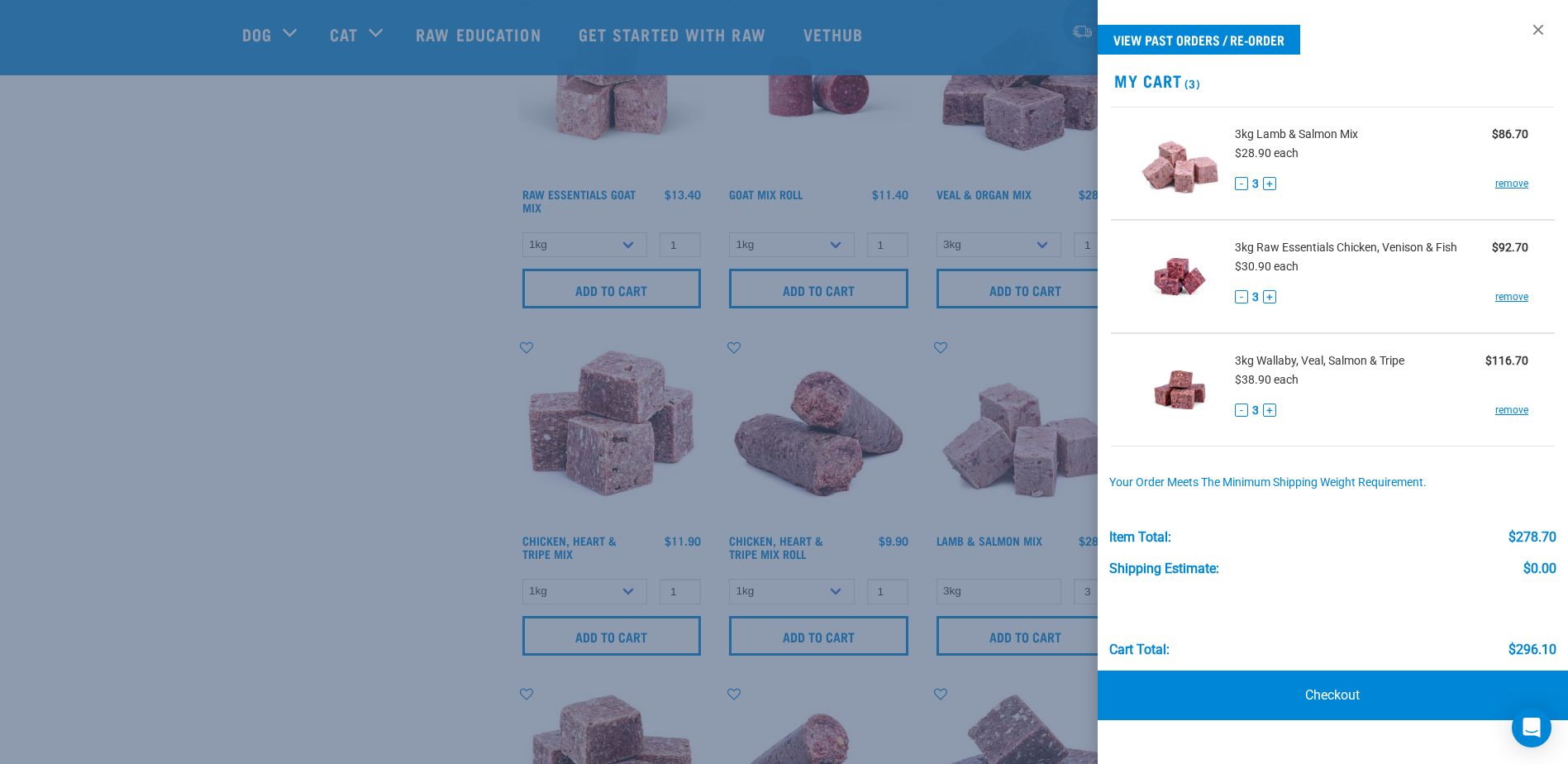
click at [395, 276] on div at bounding box center [784, 382] width 1568 height 764
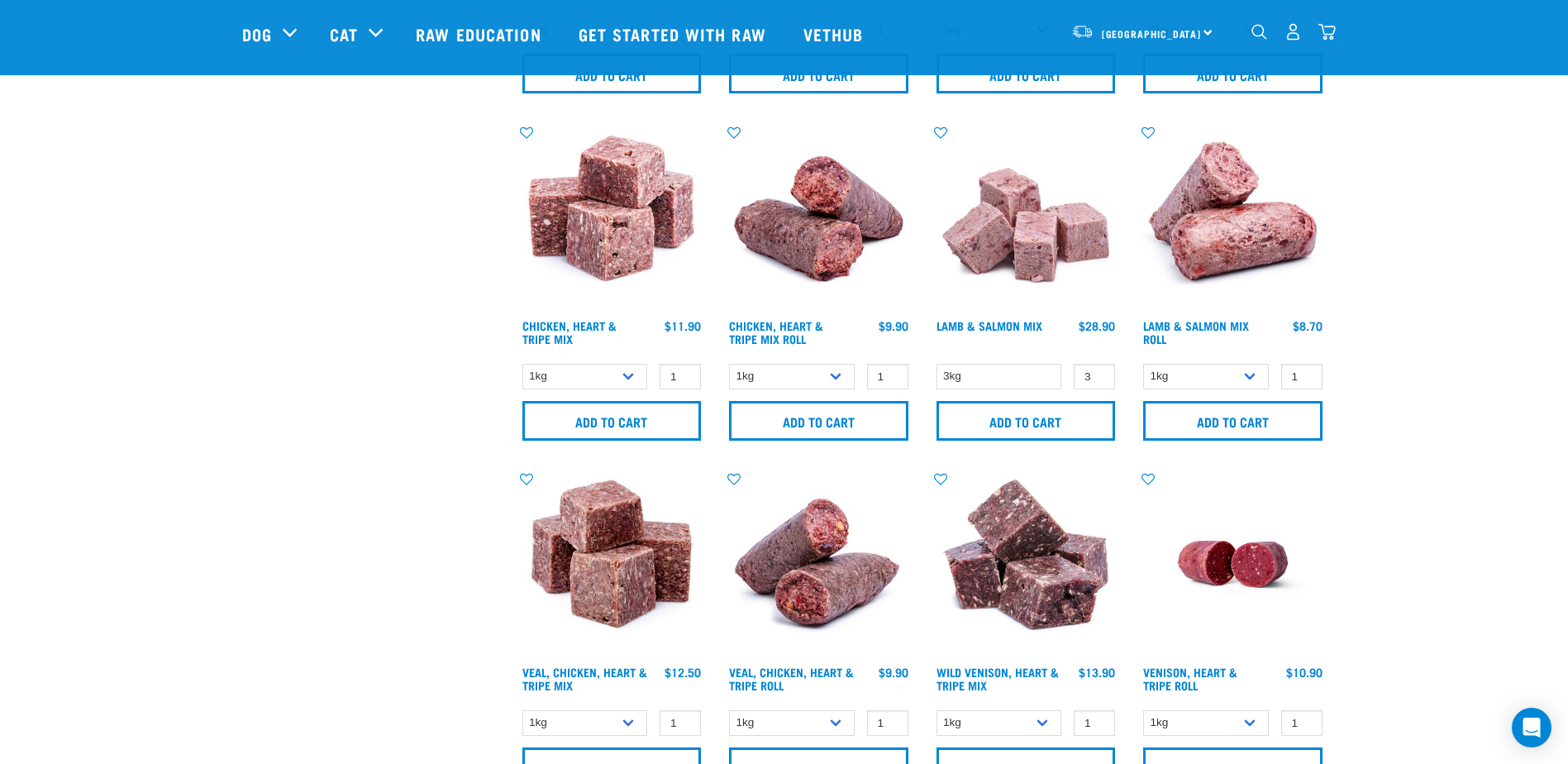
scroll to position [909, 0]
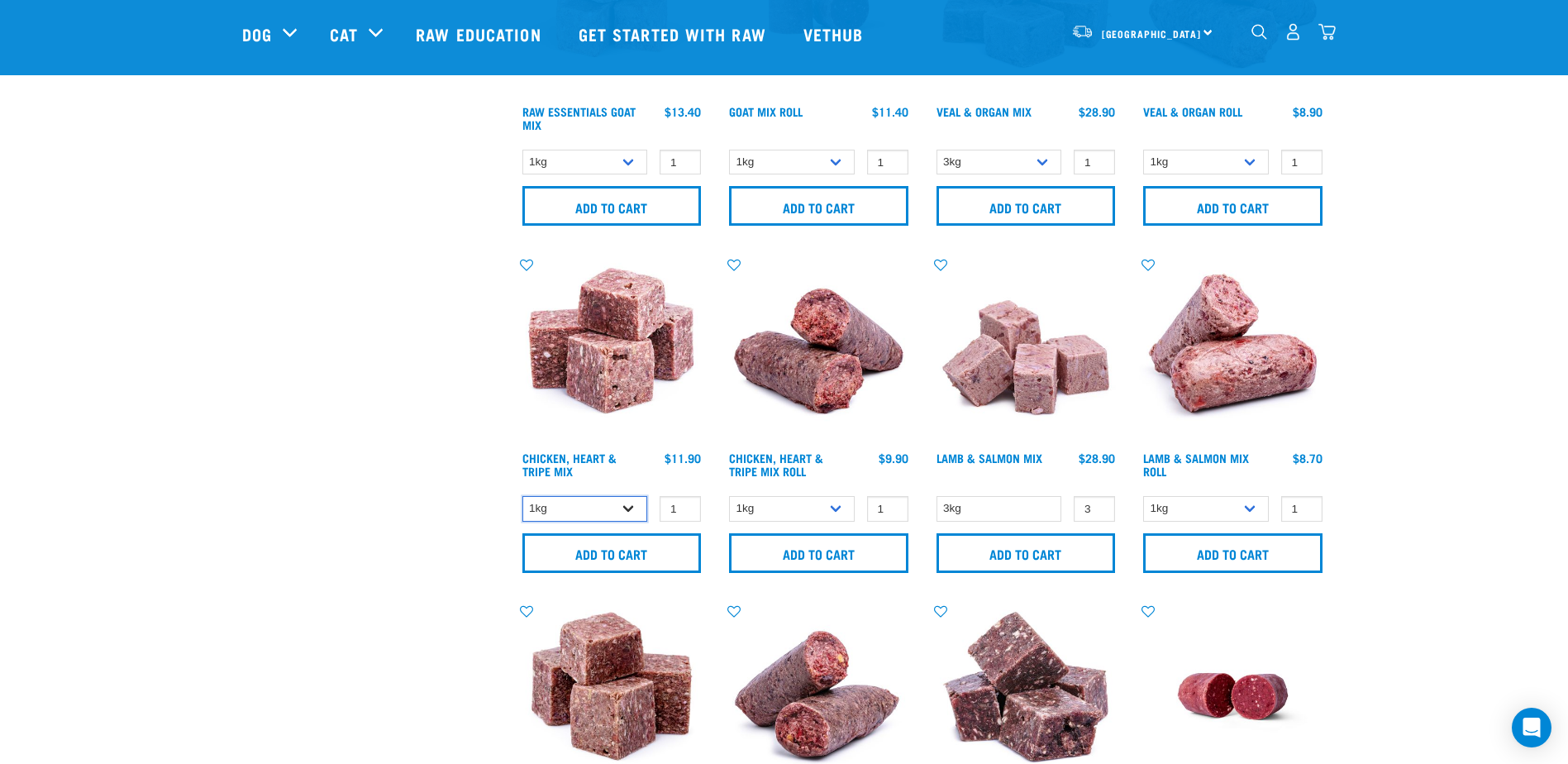
click at [633, 507] on select "1kg 3kg" at bounding box center [585, 509] width 125 height 26
select select "368"
click at [522, 496] on select "1kg 3kg" at bounding box center [585, 509] width 125 height 26
click at [657, 550] on input "Add to cart" at bounding box center [612, 553] width 179 height 39
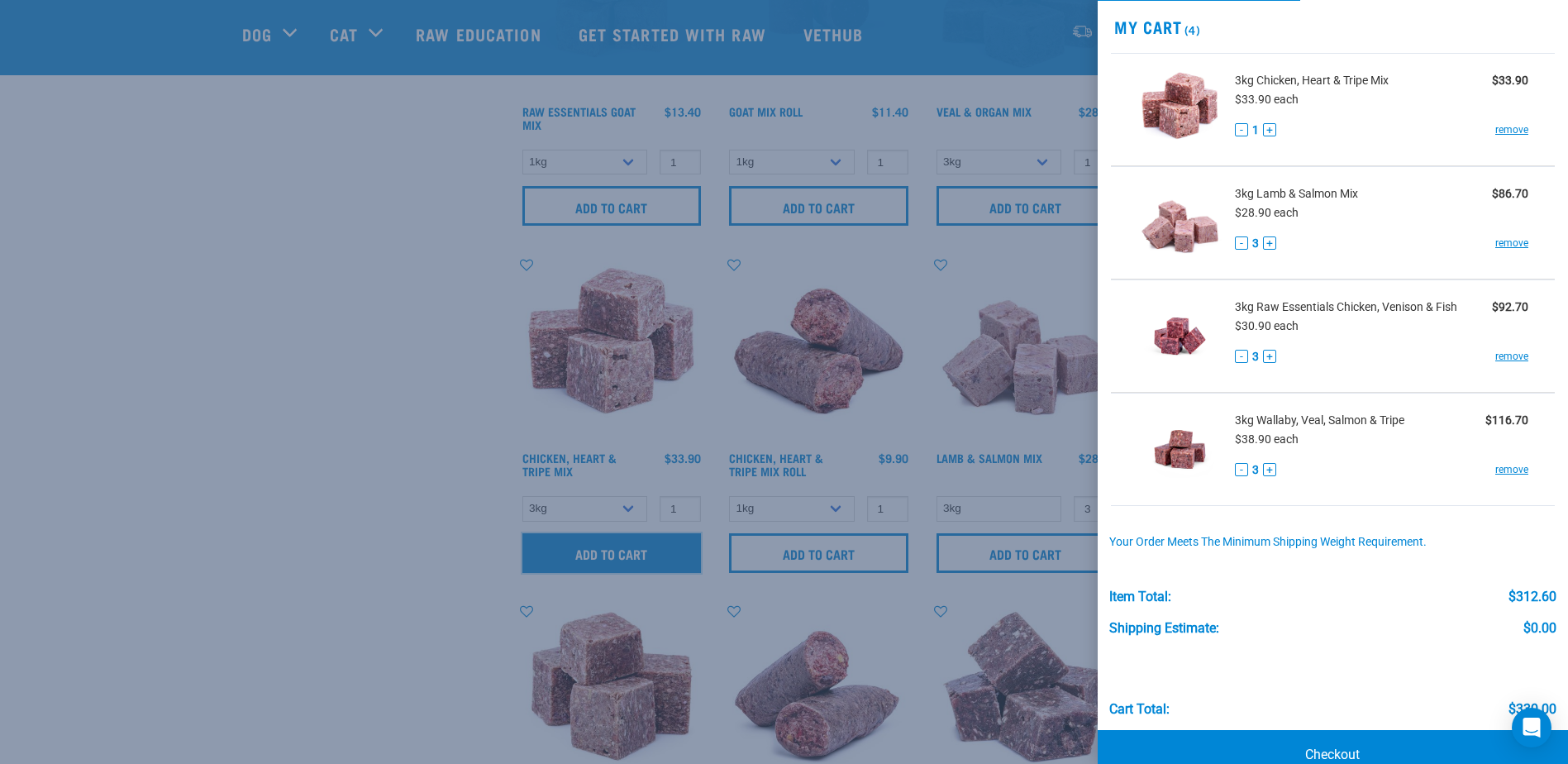
scroll to position [82, 0]
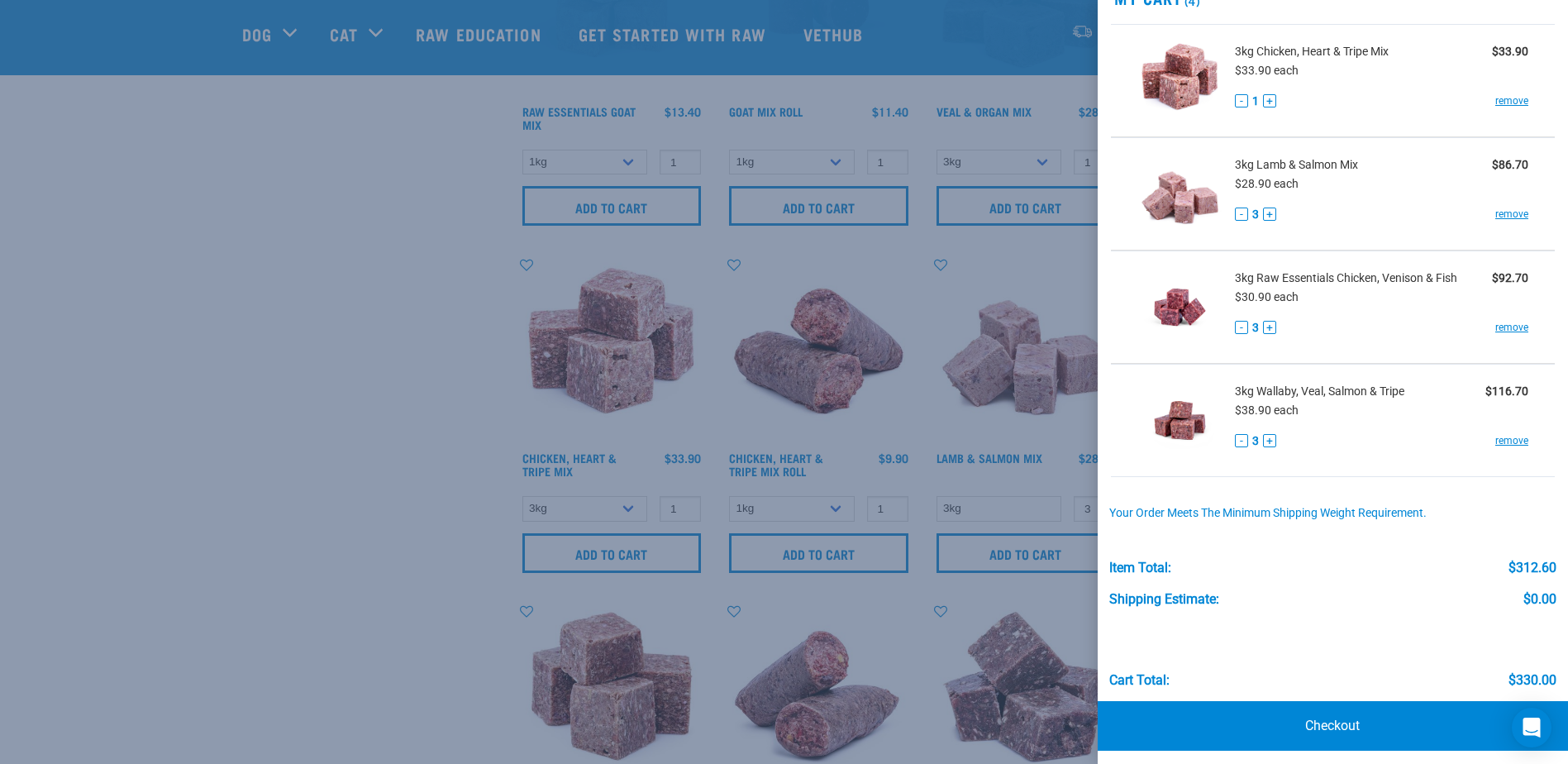
click at [208, 489] on div at bounding box center [784, 382] width 1568 height 764
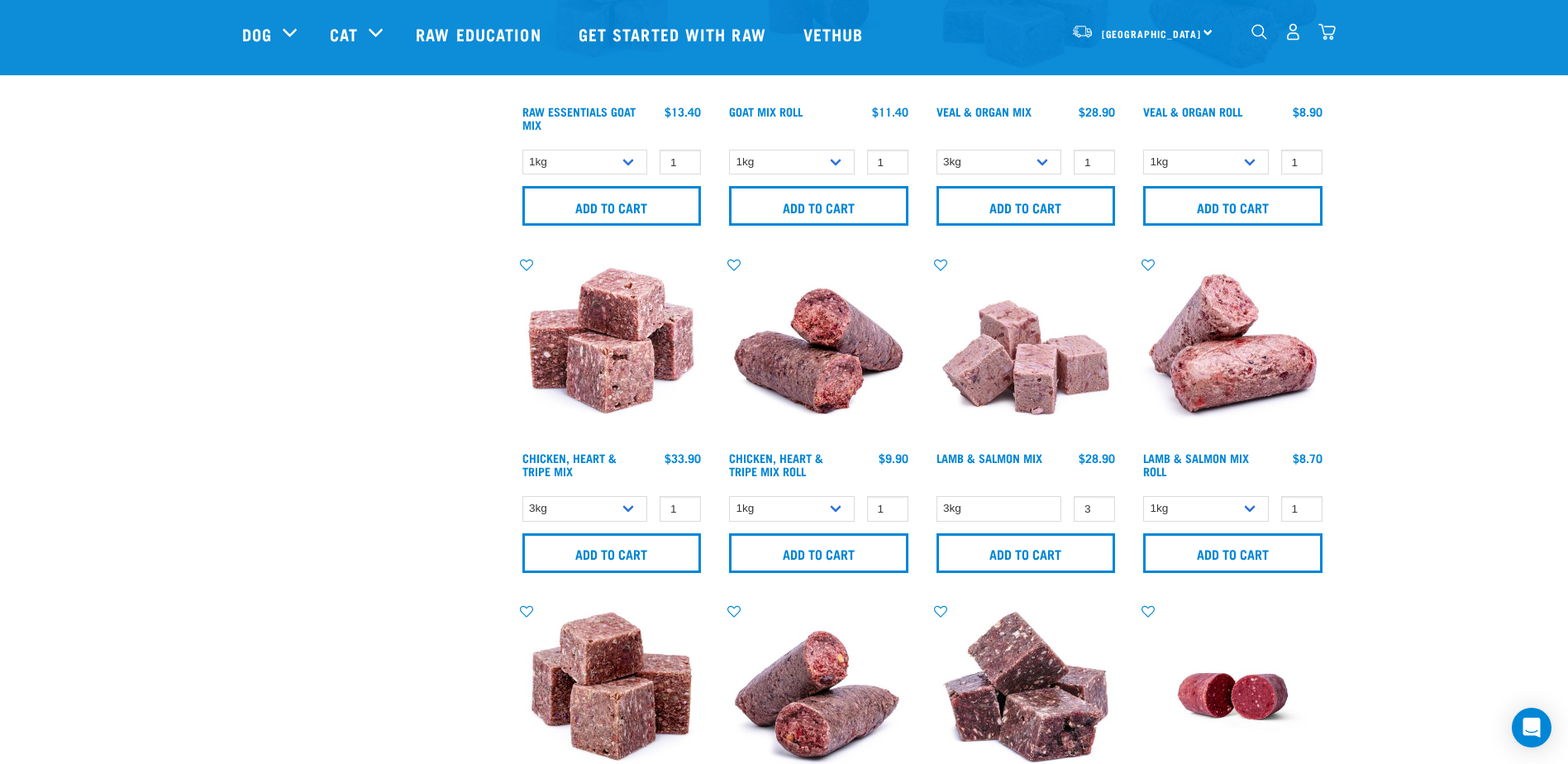
click at [1329, 30] on img "dropdown navigation" at bounding box center [1326, 31] width 17 height 17
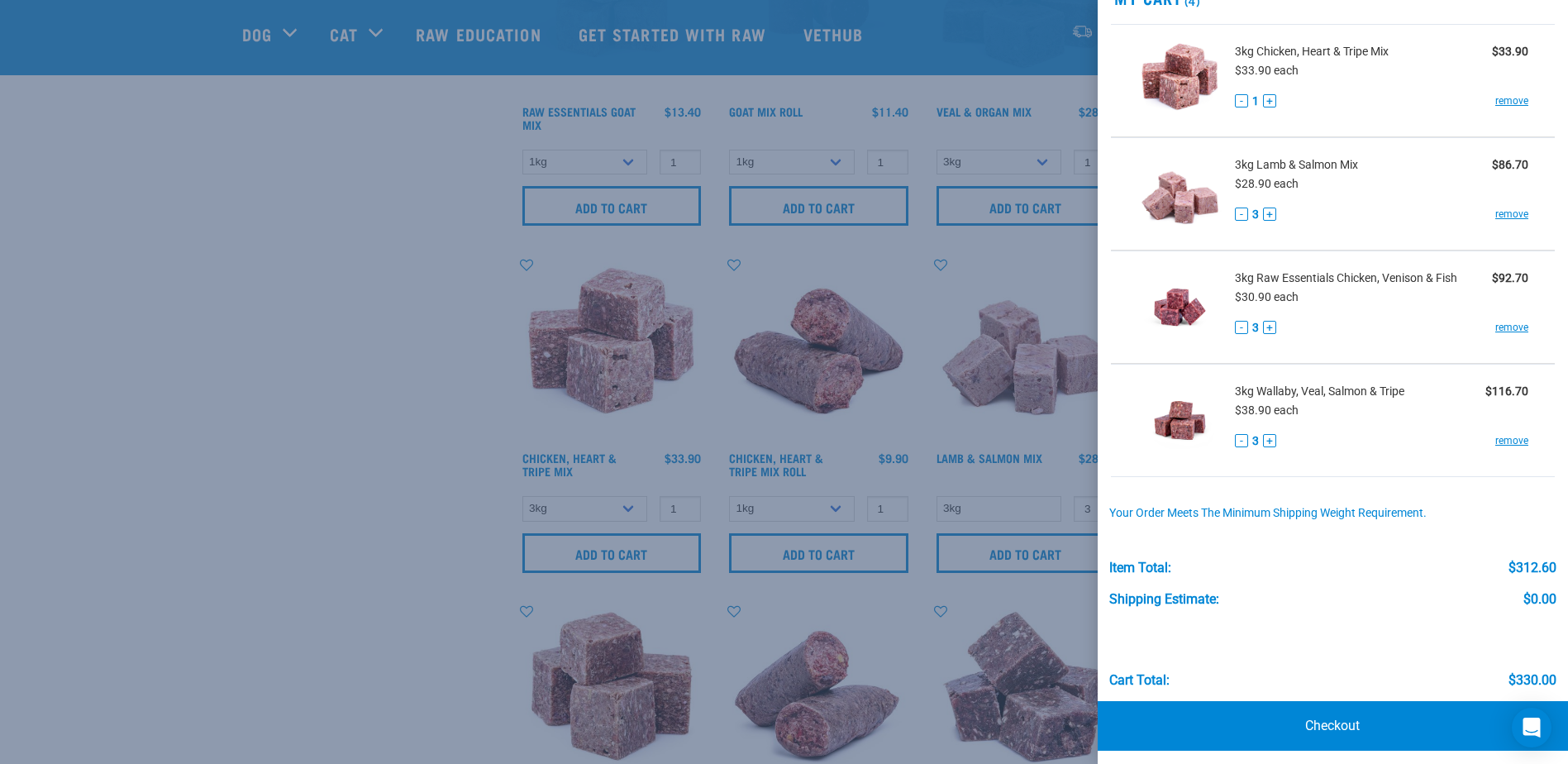
click at [317, 451] on div at bounding box center [784, 382] width 1568 height 764
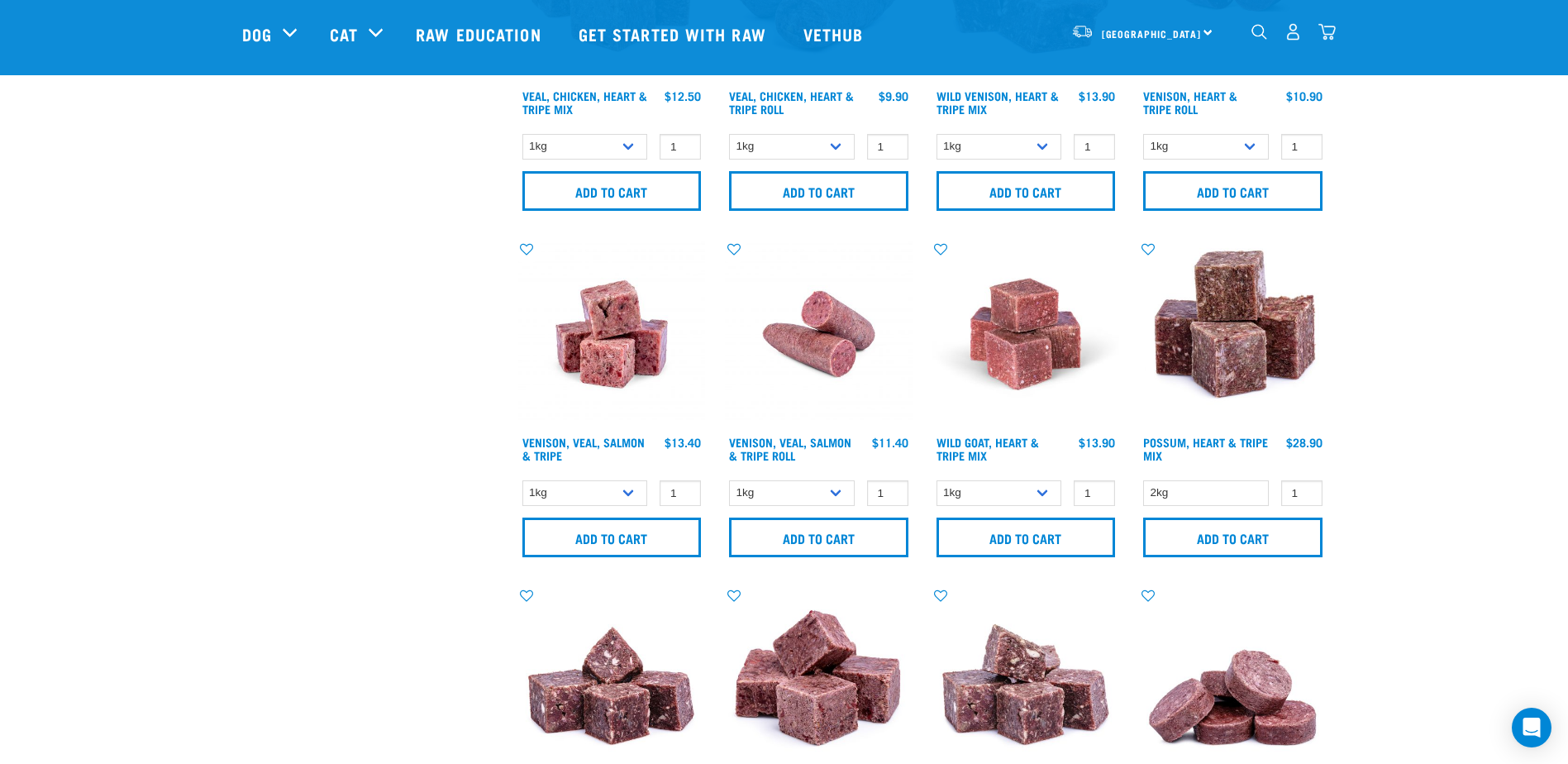
scroll to position [1653, 0]
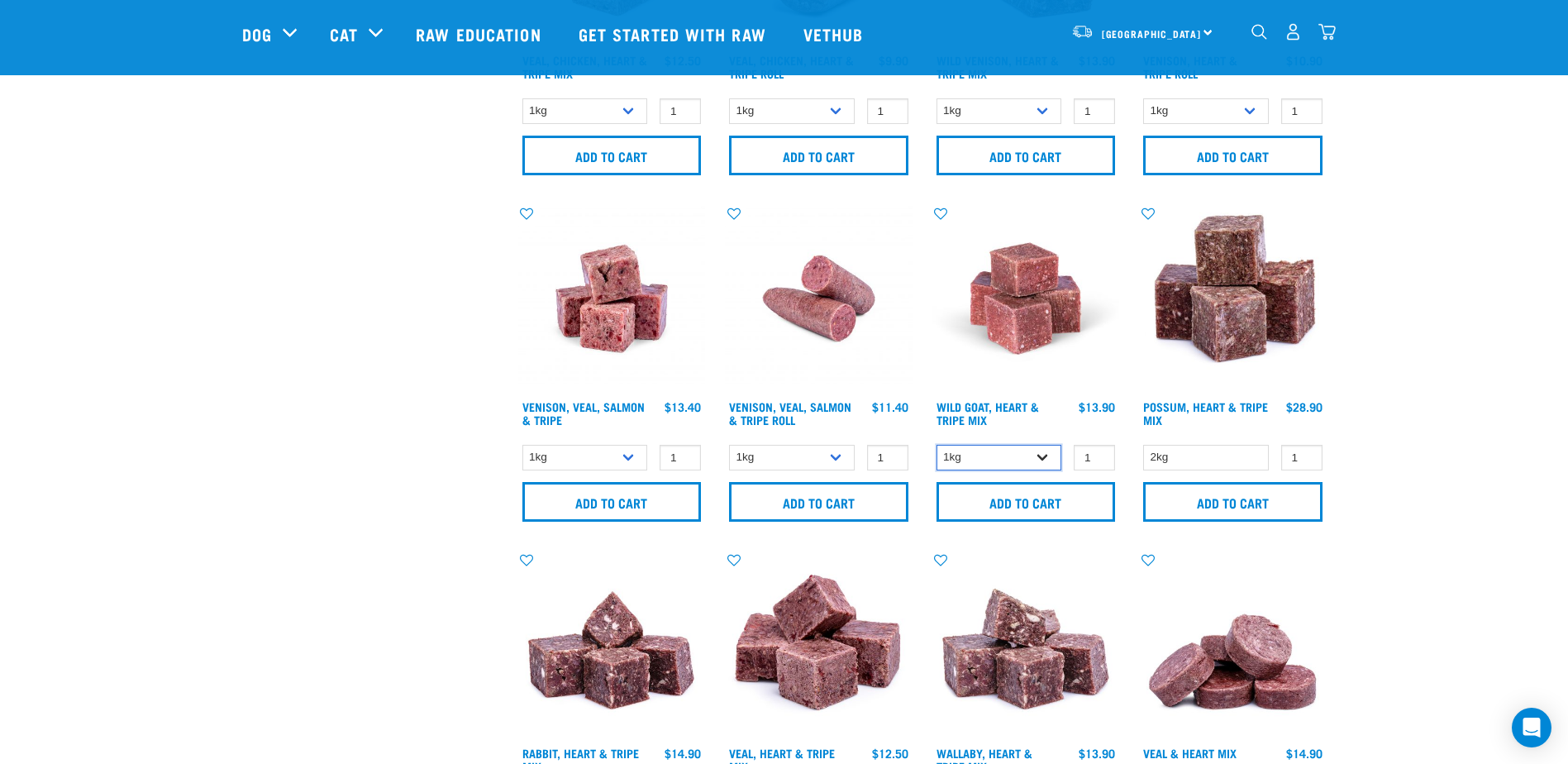
click at [1033, 455] on select "1kg 3kg" at bounding box center [999, 457] width 125 height 26
select select "262170"
click at [937, 444] on select "1kg 3kg" at bounding box center [999, 457] width 125 height 26
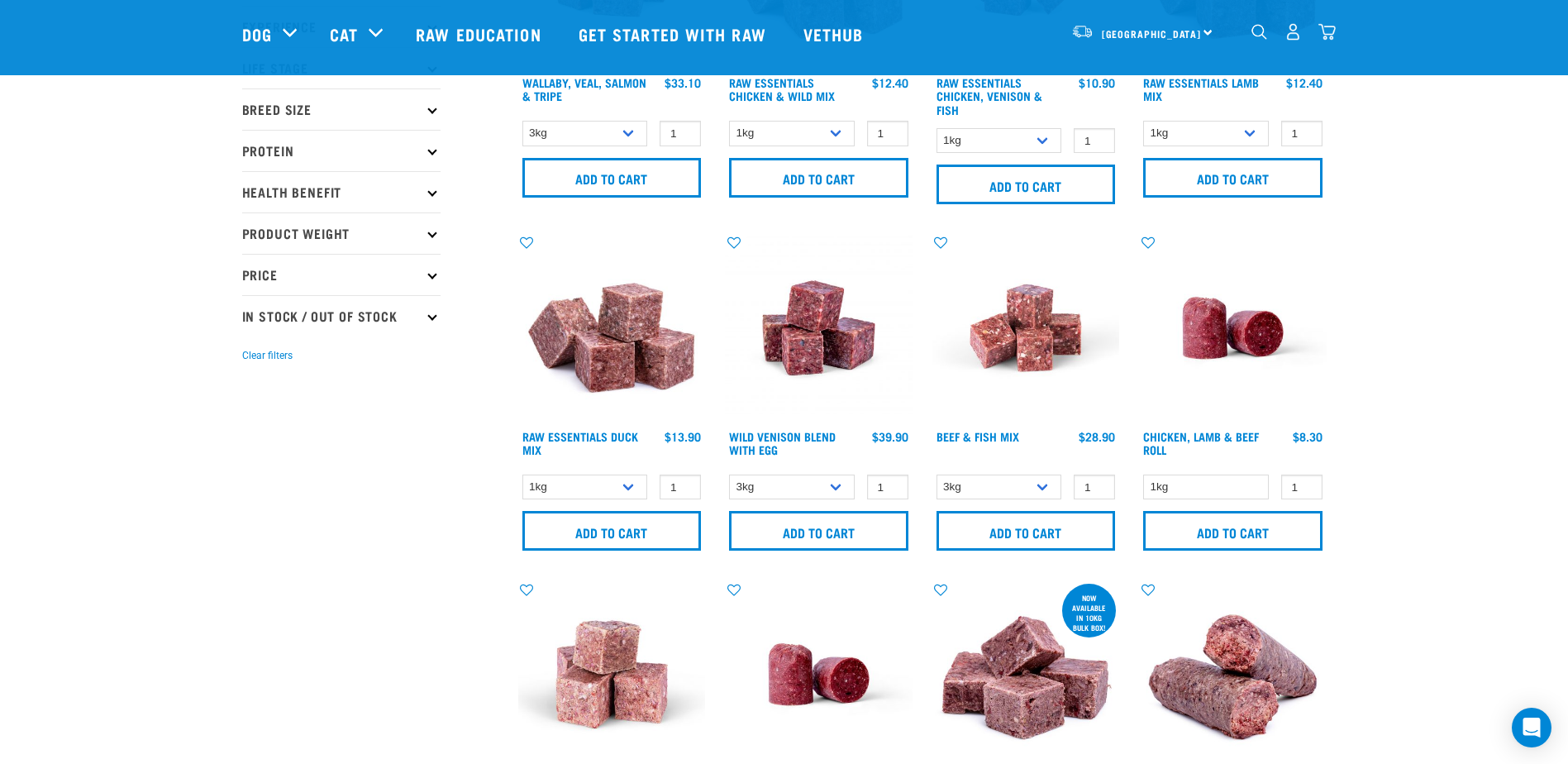
scroll to position [0, 0]
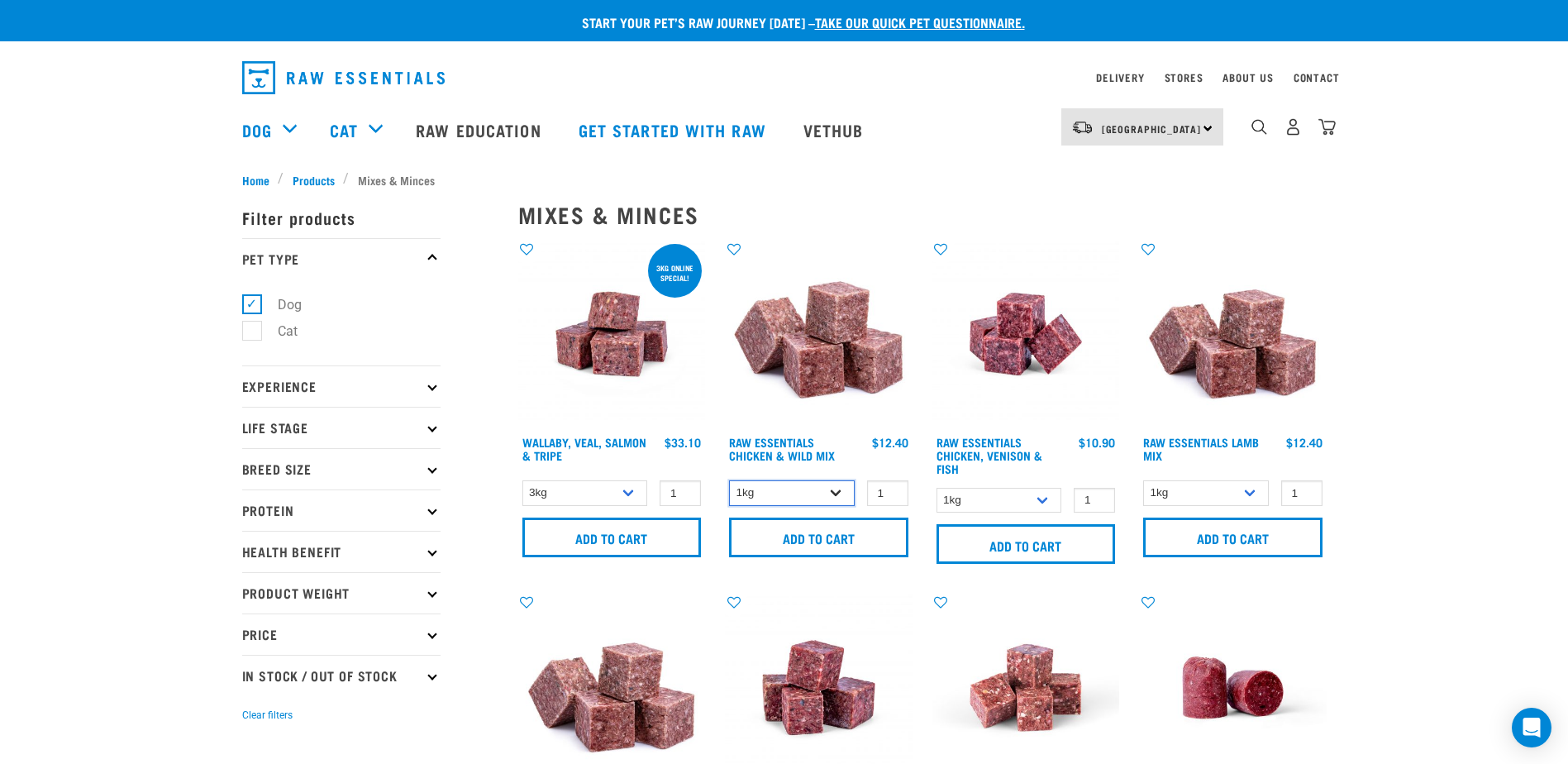
click at [835, 494] on select "1kg 3kg Bulk (10kg)" at bounding box center [792, 493] width 125 height 26
select select "709"
click at [729, 480] on select "1kg 3kg Bulk (10kg)" at bounding box center [792, 493] width 125 height 26
click at [1243, 492] on select "1kg 3kg Bulk (10kg)" at bounding box center [1205, 493] width 125 height 26
select select "24"
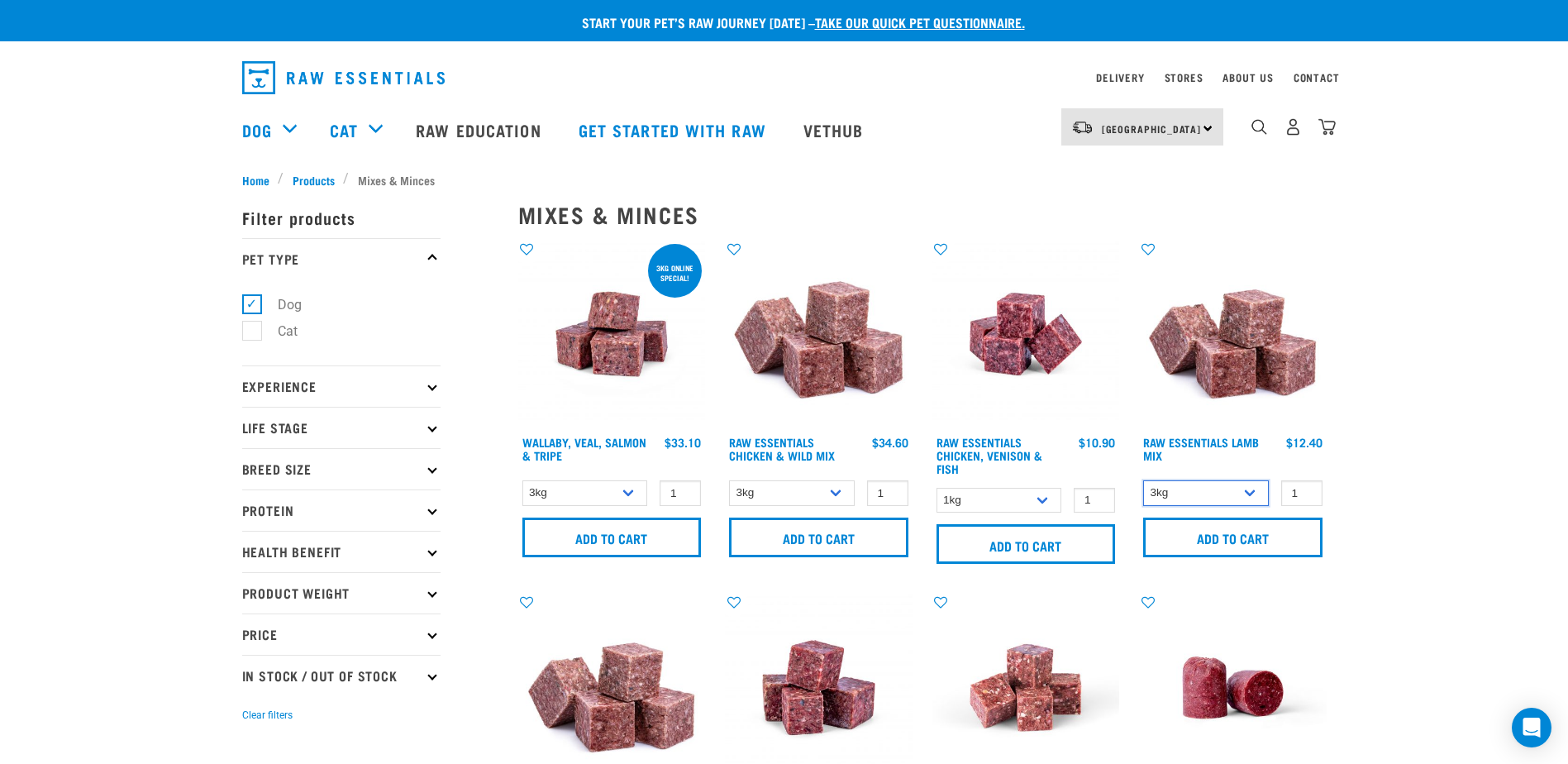
click at [1143, 480] on select "1kg 3kg Bulk (10kg)" at bounding box center [1205, 493] width 125 height 26
type input "2"
click at [889, 490] on input "2" at bounding box center [887, 493] width 41 height 26
type input "2"
click at [1307, 492] on input "2" at bounding box center [1301, 493] width 41 height 26
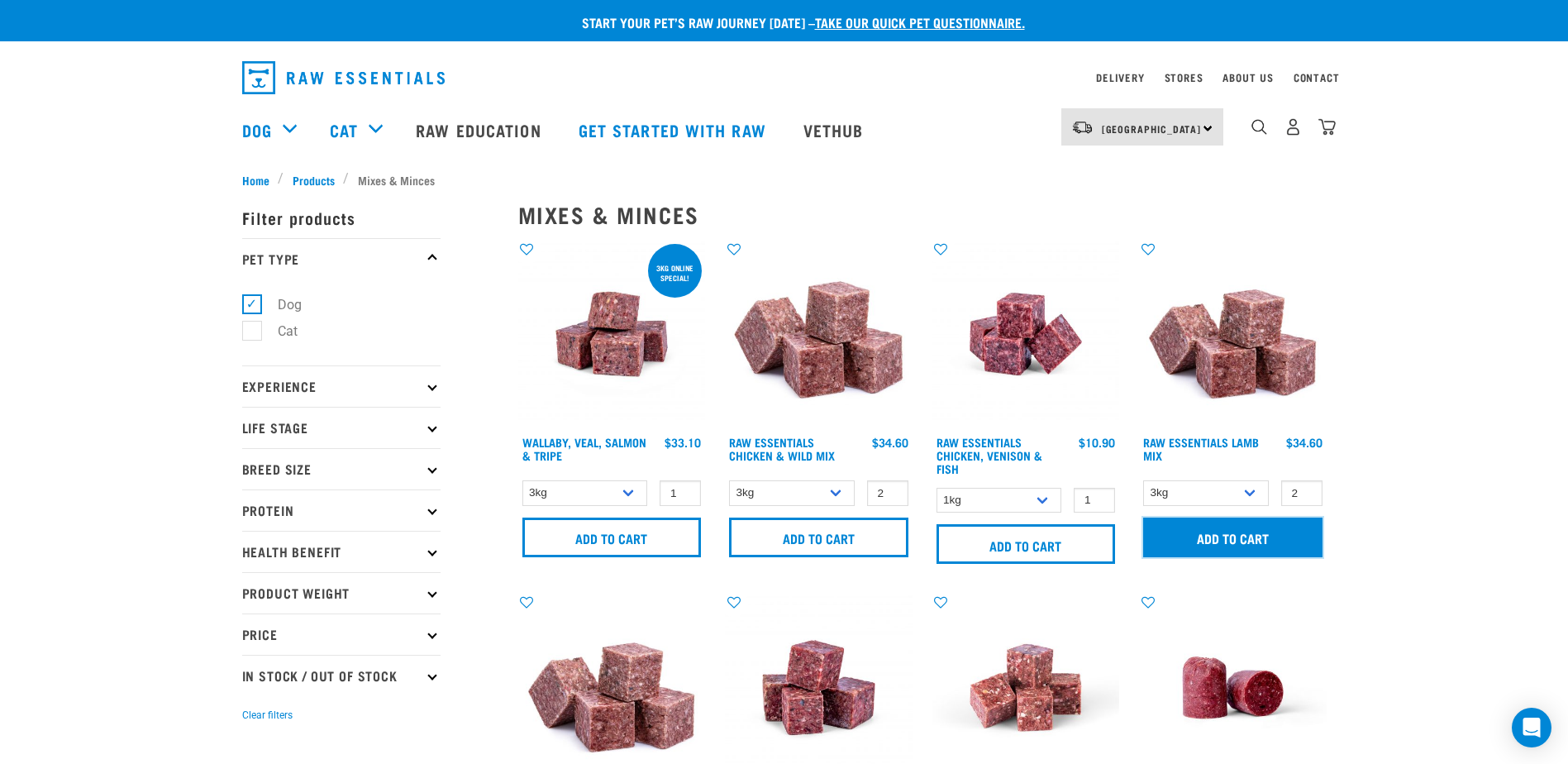
click at [1230, 530] on input "Add to cart" at bounding box center [1232, 537] width 179 height 39
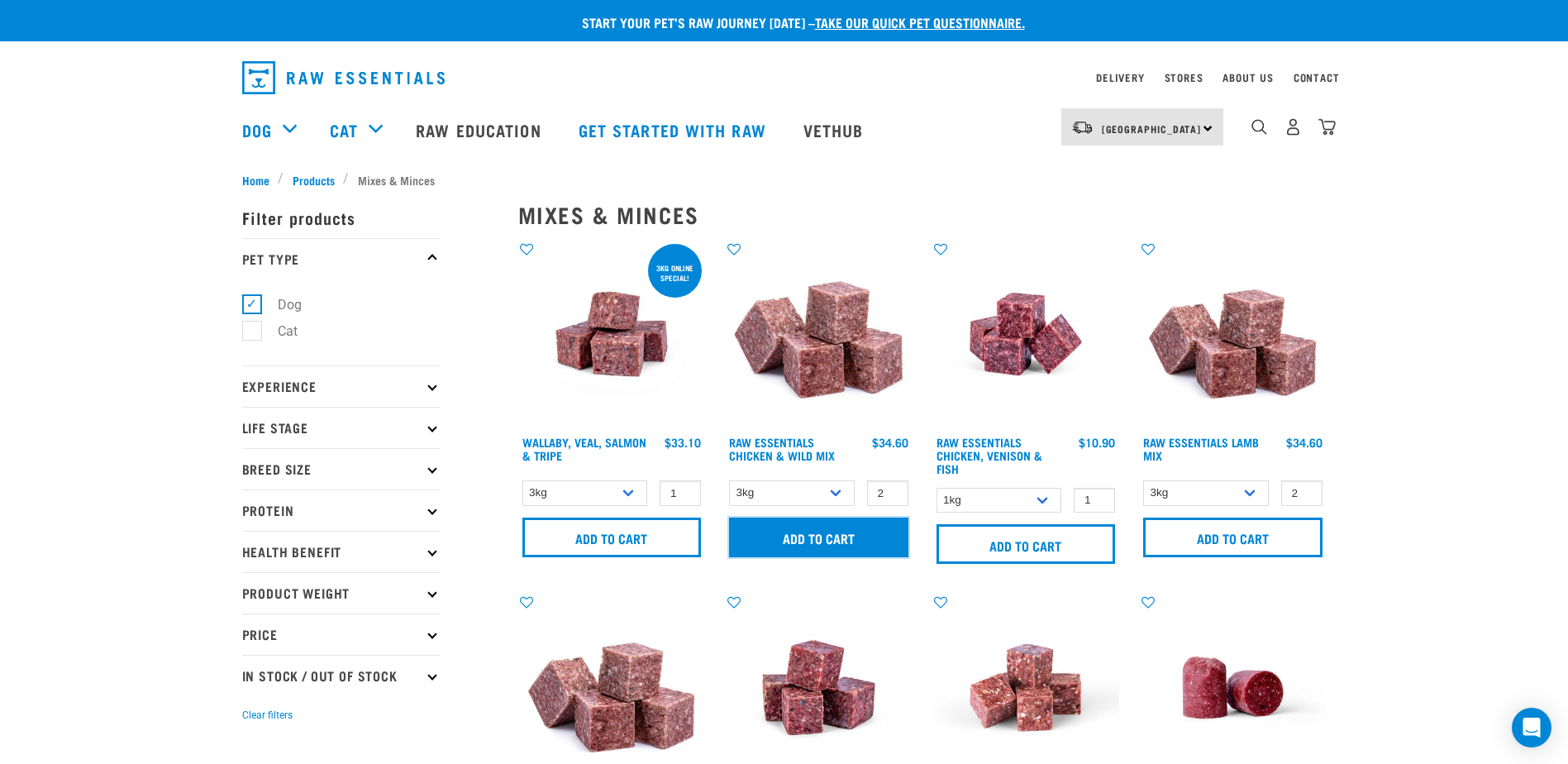
click at [797, 535] on input "Add to cart" at bounding box center [818, 537] width 179 height 39
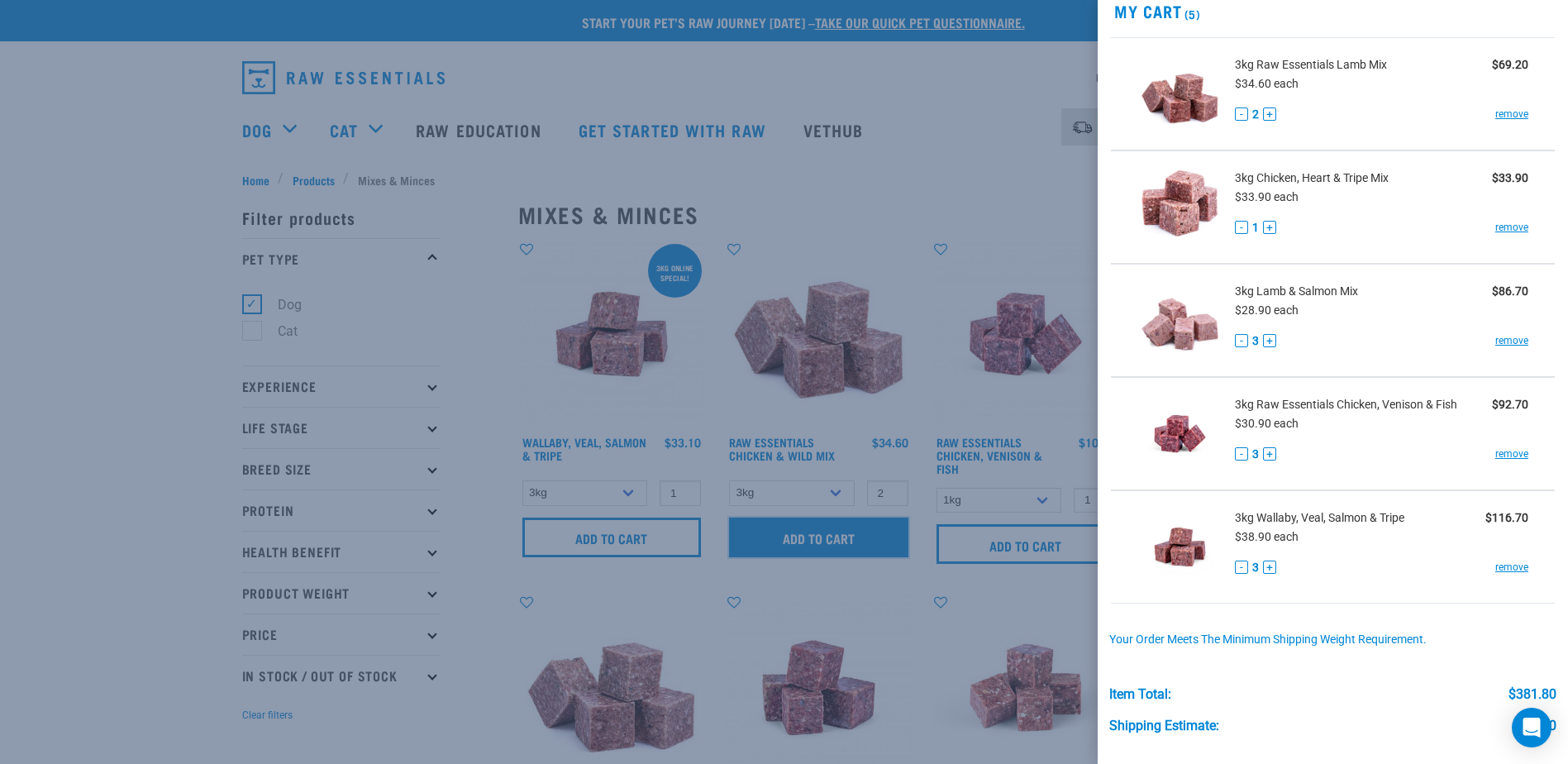
scroll to position [82, 0]
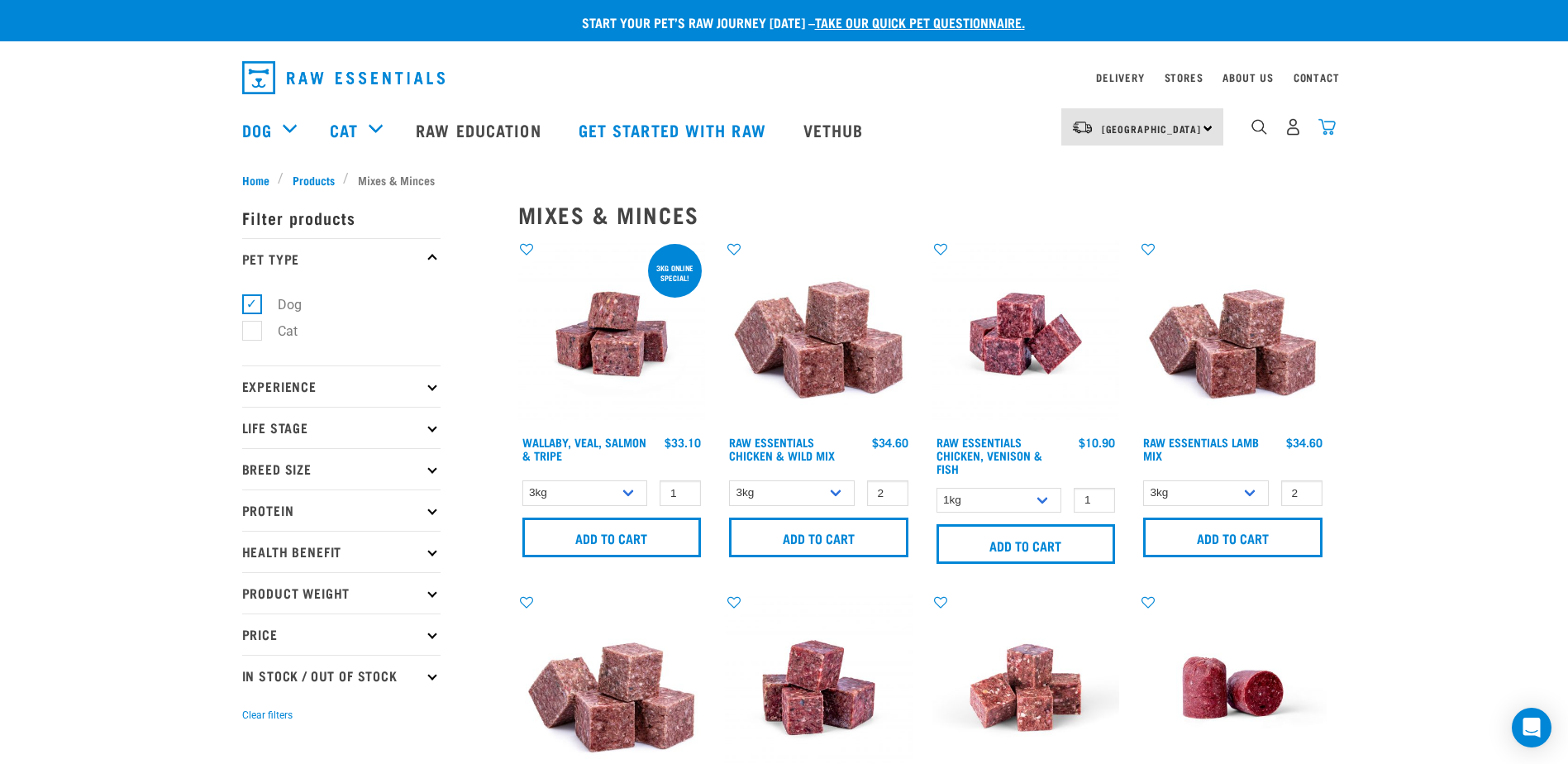
click at [1326, 133] on img "dropdown navigation" at bounding box center [1326, 126] width 17 height 17
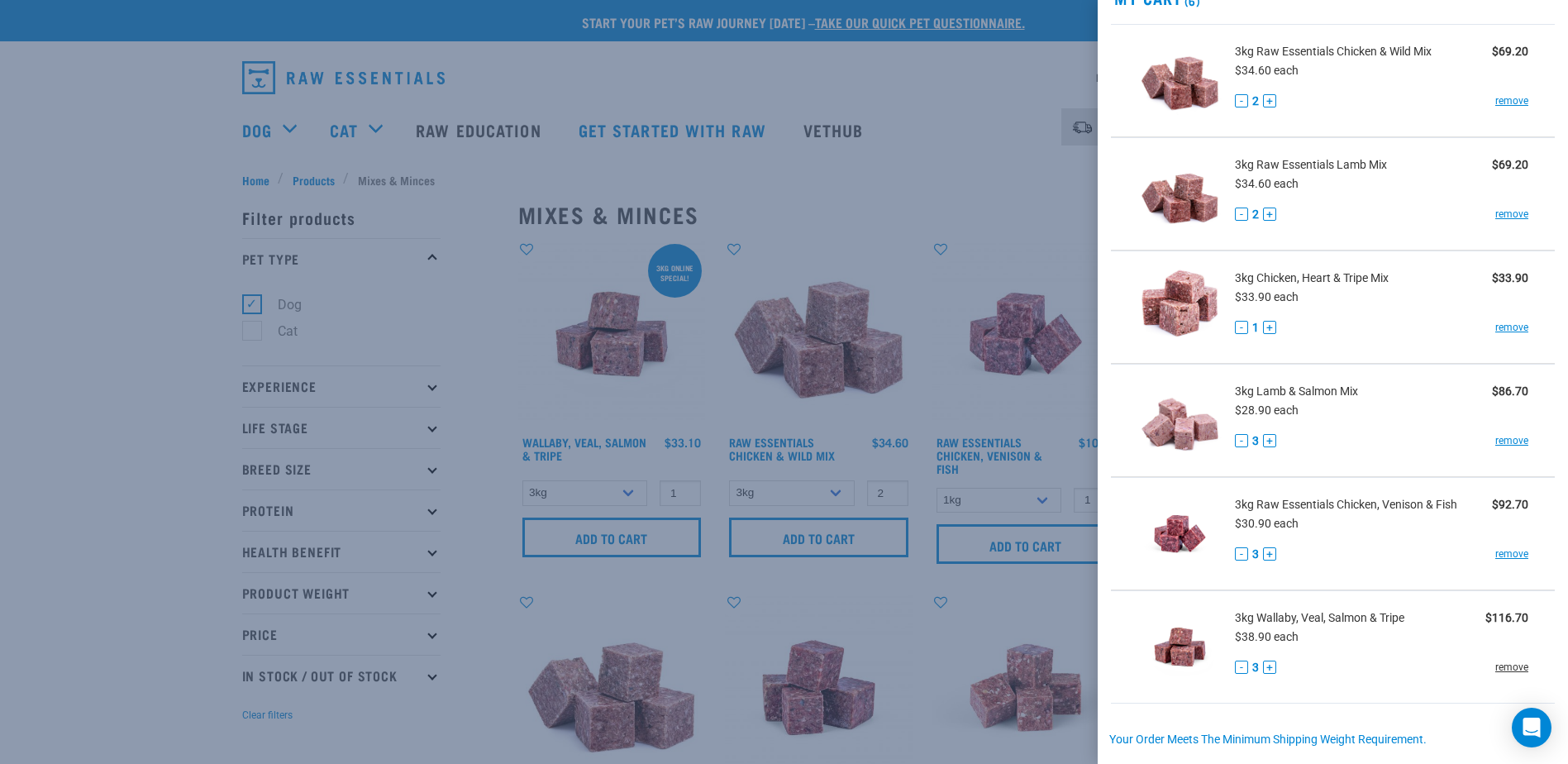
click at [1501, 666] on link "remove" at bounding box center [1511, 666] width 33 height 15
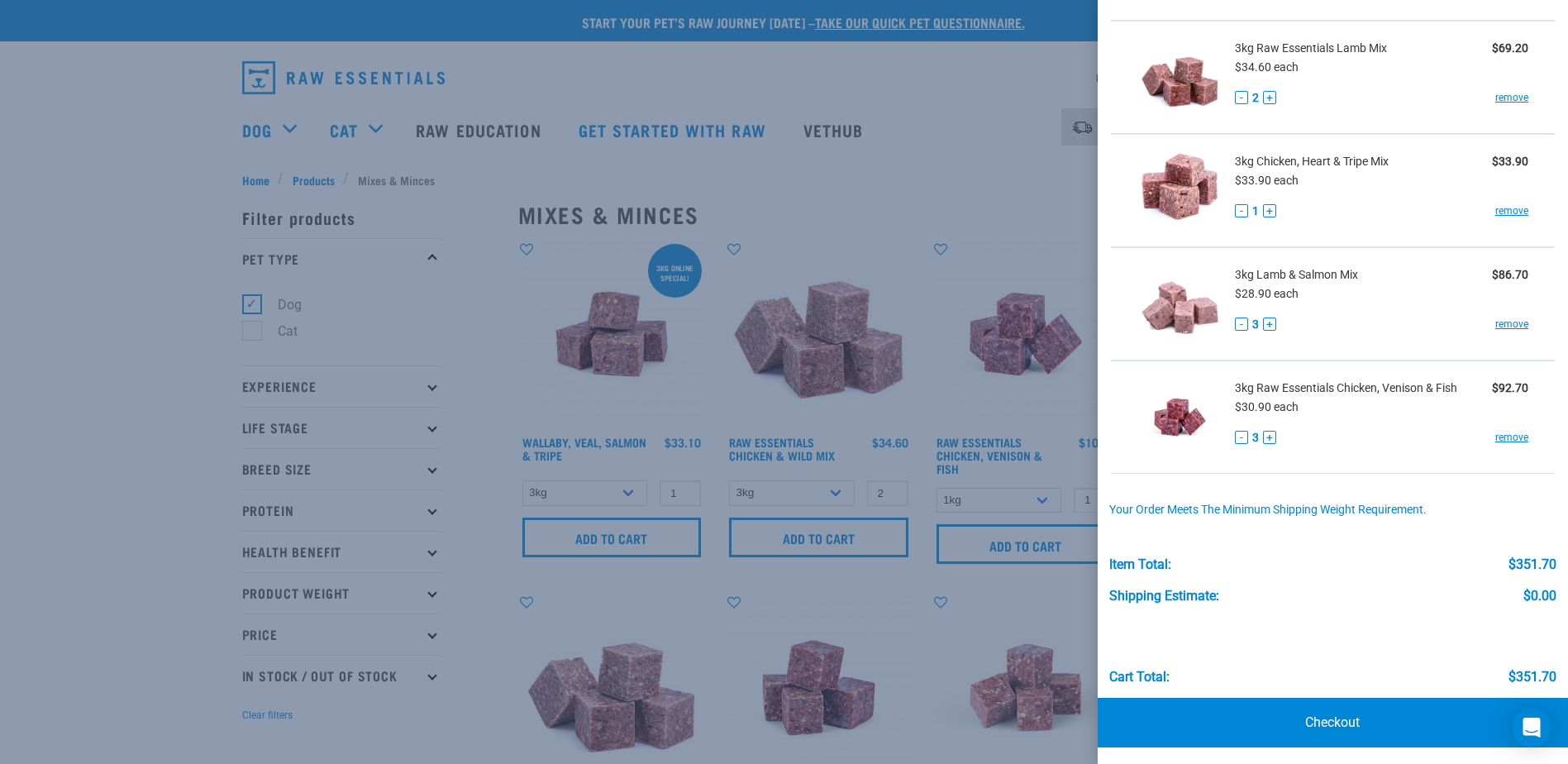
scroll to position [202, 0]
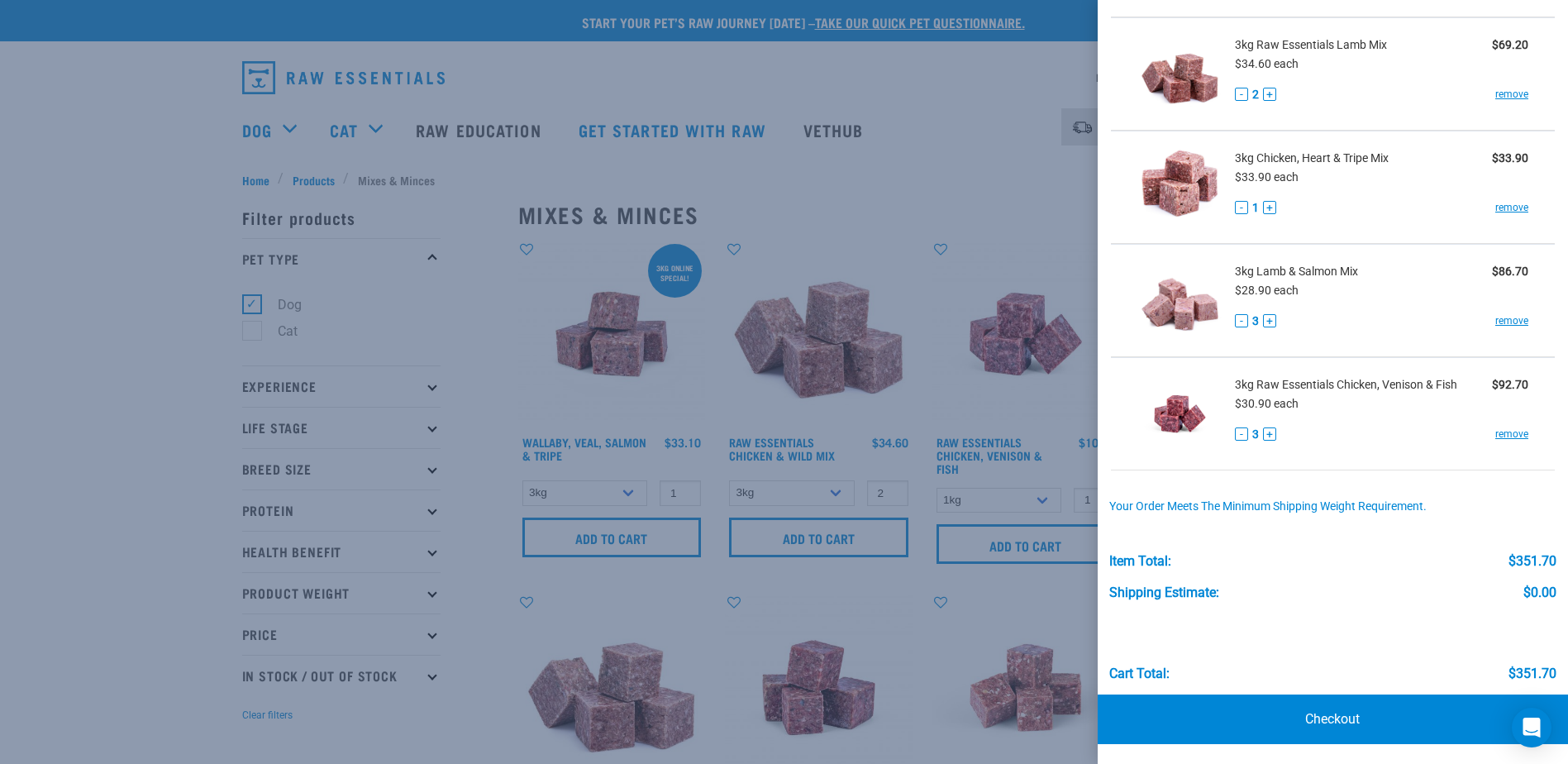
click at [66, 126] on div at bounding box center [784, 382] width 1568 height 764
